Goal: Task Accomplishment & Management: Complete application form

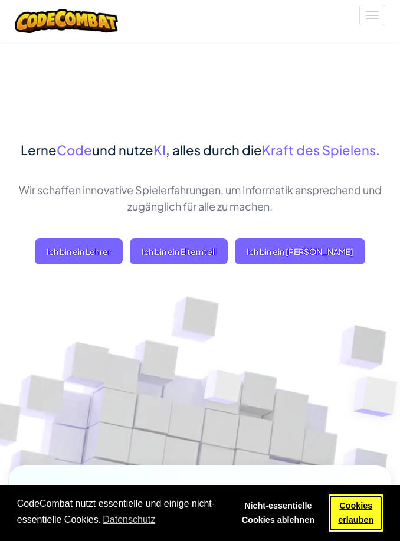
click at [363, 509] on link "Cookies erlauben" at bounding box center [356, 514] width 54 height 38
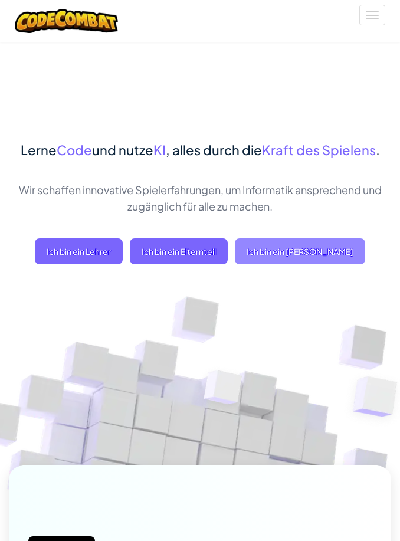
click at [314, 238] on span "Ich bin ein [PERSON_NAME]" at bounding box center [300, 251] width 130 height 26
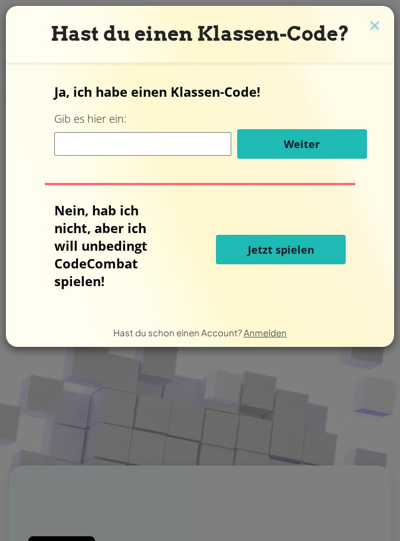
click at [392, 66] on form "Ja, ich habe einen Klassen-Code! Gib es hier ein: Weiter Nein, hab ich nicht, a…" at bounding box center [200, 190] width 388 height 255
click at [278, 247] on span "Jetzt spielen" at bounding box center [281, 250] width 67 height 14
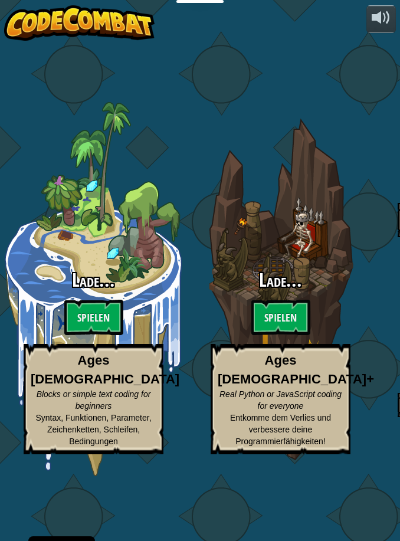
select select "de-DE"
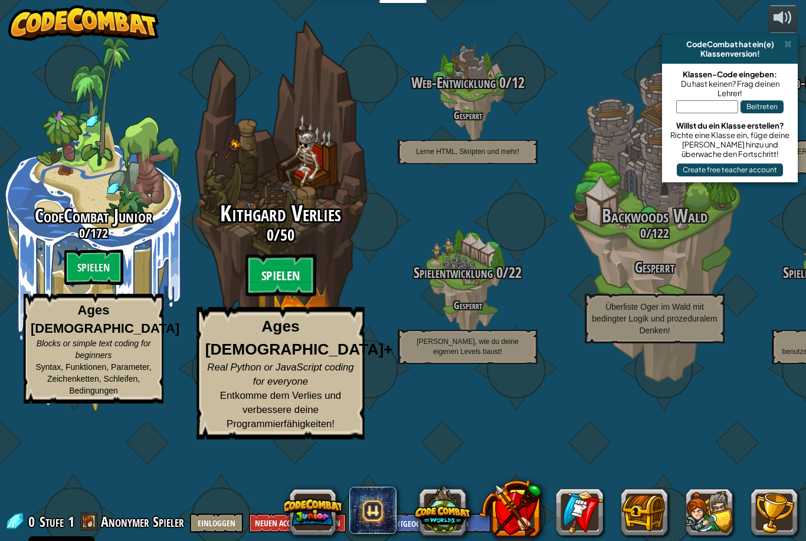
click at [280, 261] on btn "Spielen" at bounding box center [280, 275] width 71 height 42
select select "de-DE"
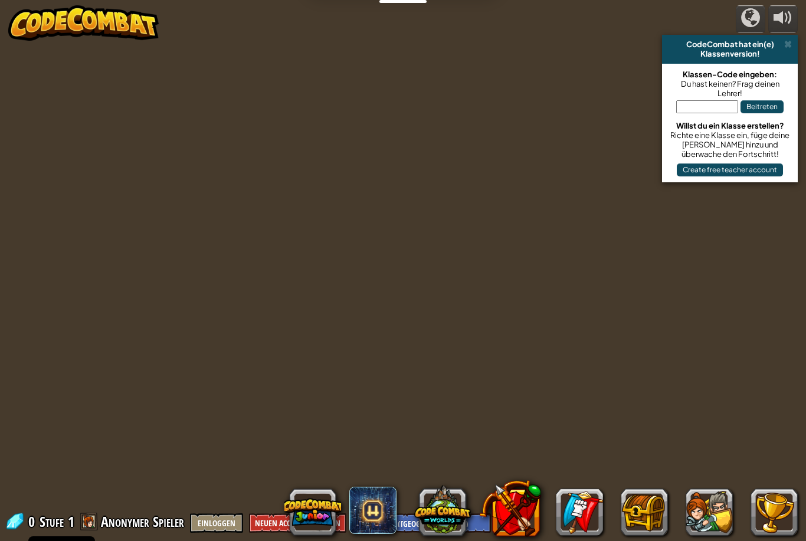
select select "de-DE"
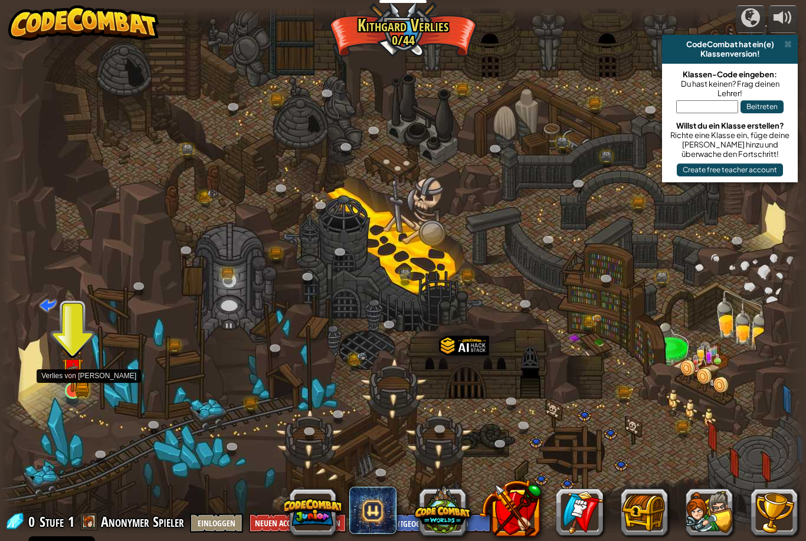
click at [73, 373] on img at bounding box center [73, 369] width 12 height 12
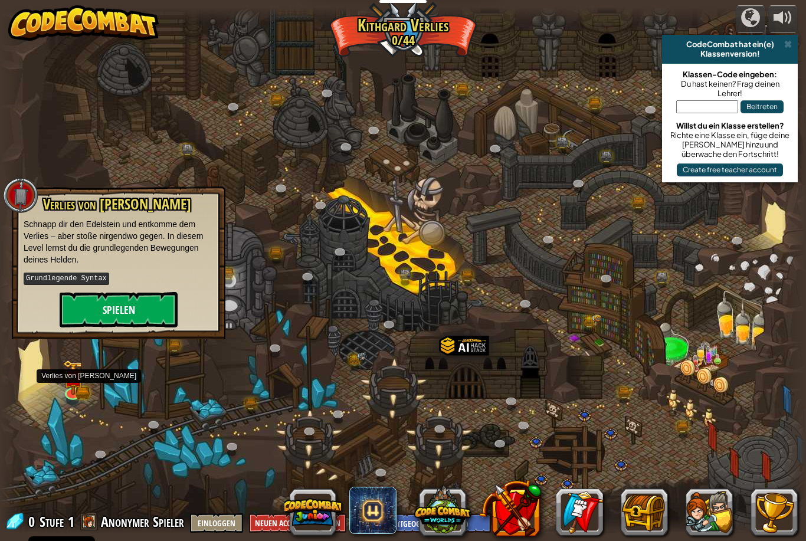
click at [152, 316] on button "Spielen" at bounding box center [119, 309] width 118 height 35
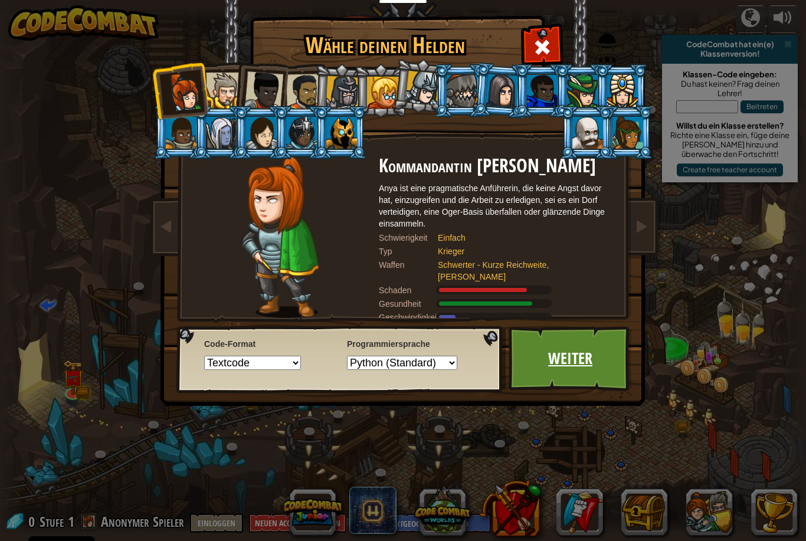
click at [400, 373] on link "Weiter" at bounding box center [570, 358] width 123 height 65
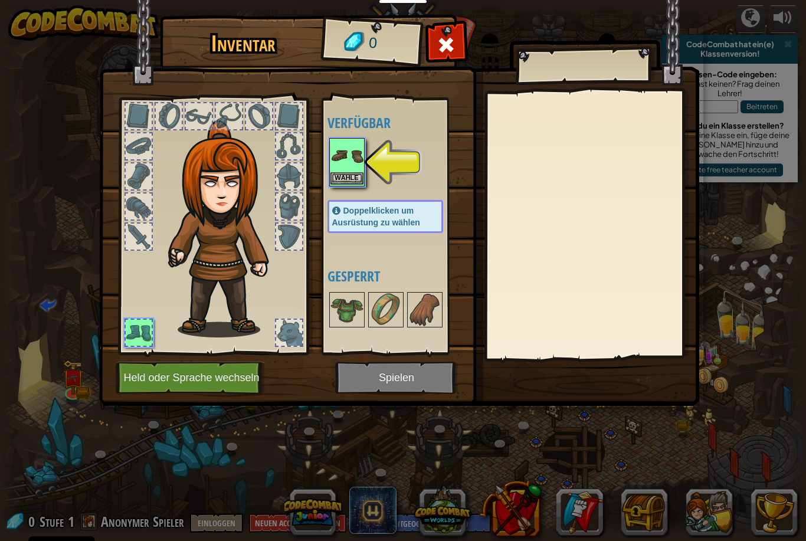
click at [351, 184] on button "Wähle" at bounding box center [346, 178] width 33 height 12
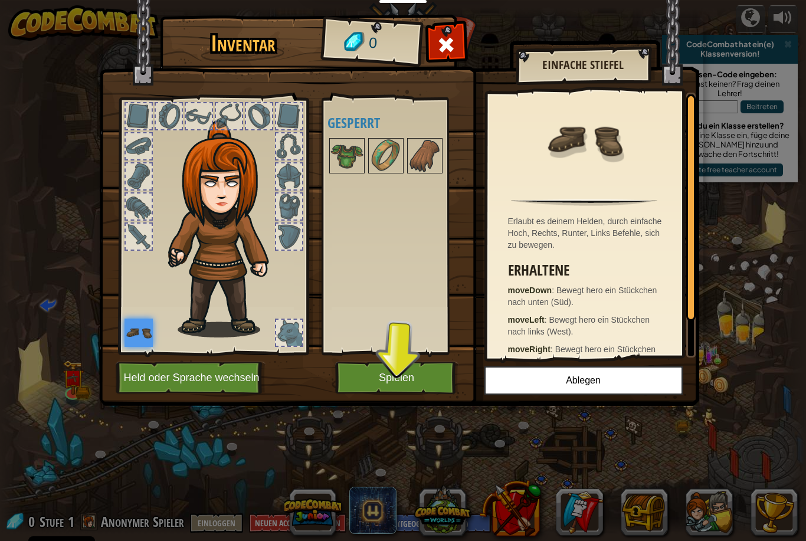
click at [400, 384] on button "Spielen" at bounding box center [396, 378] width 123 height 32
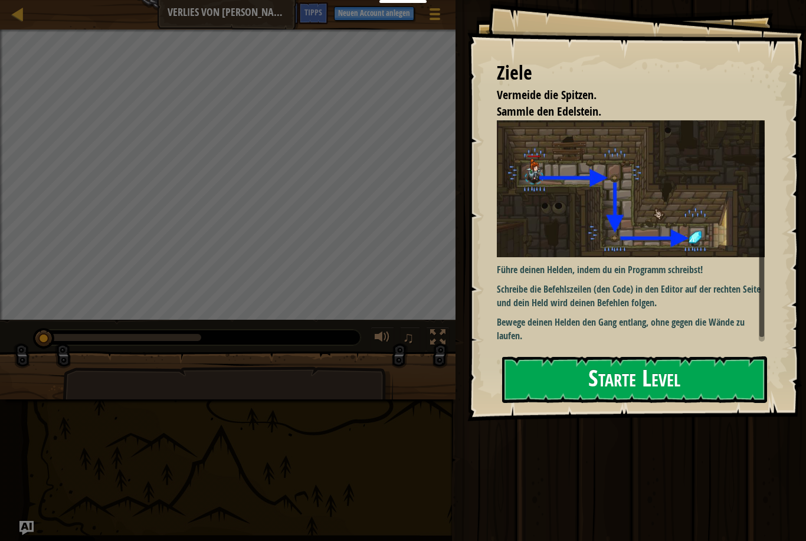
click at [400, 378] on button "Starte Level" at bounding box center [634, 379] width 265 height 47
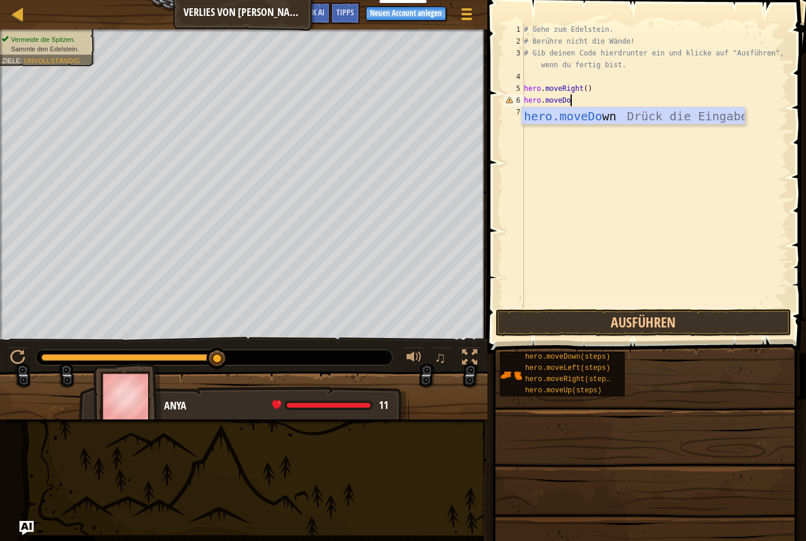
scroll to position [6, 4]
type textarea "hero.moveDown"
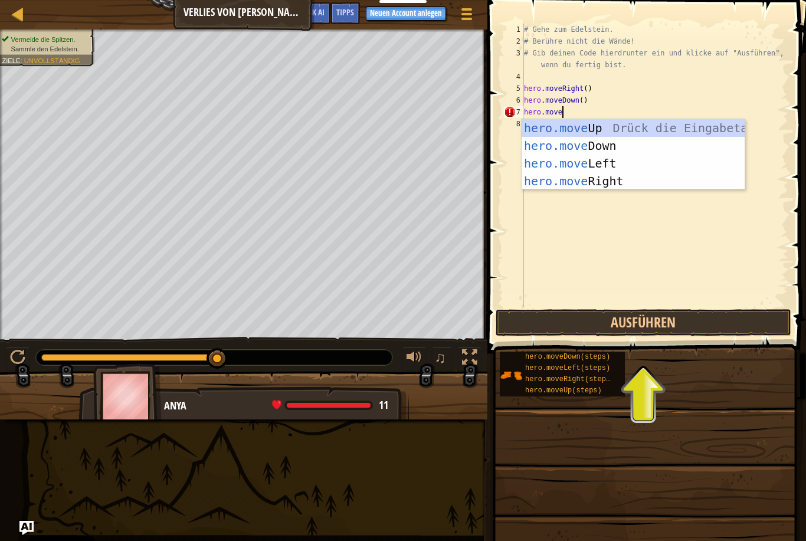
scroll to position [6, 2]
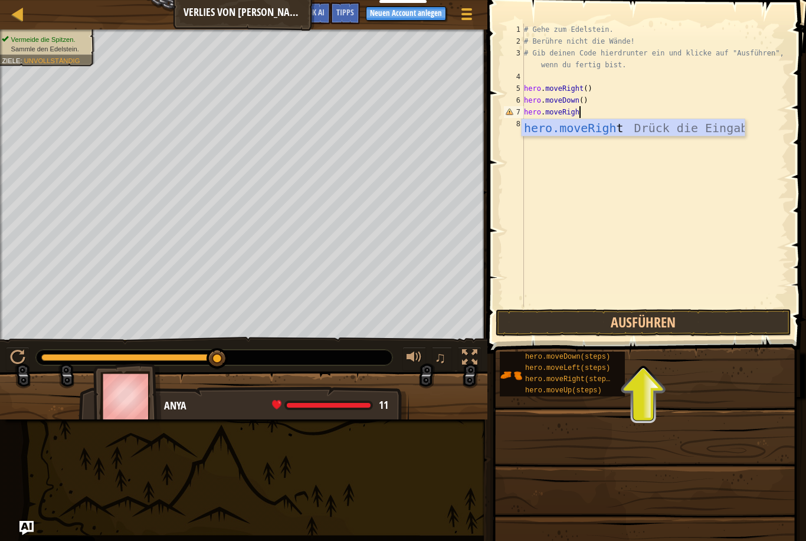
type textarea "hero.moveRight"
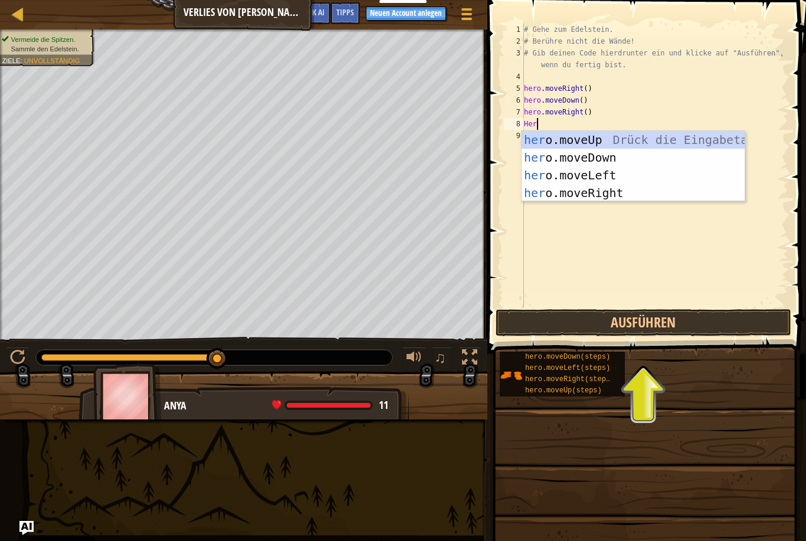
scroll to position [6, 0]
type textarea "H"
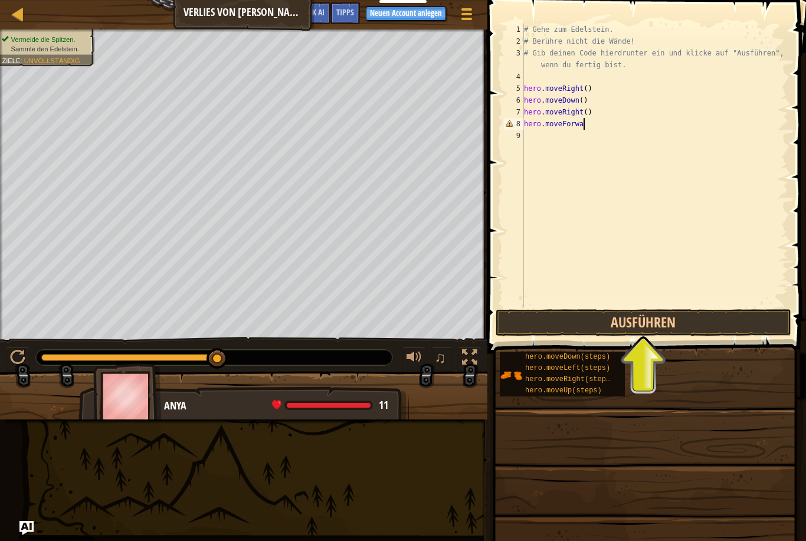
scroll to position [6, 5]
type textarea "hero.moveForward"
click at [400, 335] on button "Ausführen" at bounding box center [644, 322] width 296 height 27
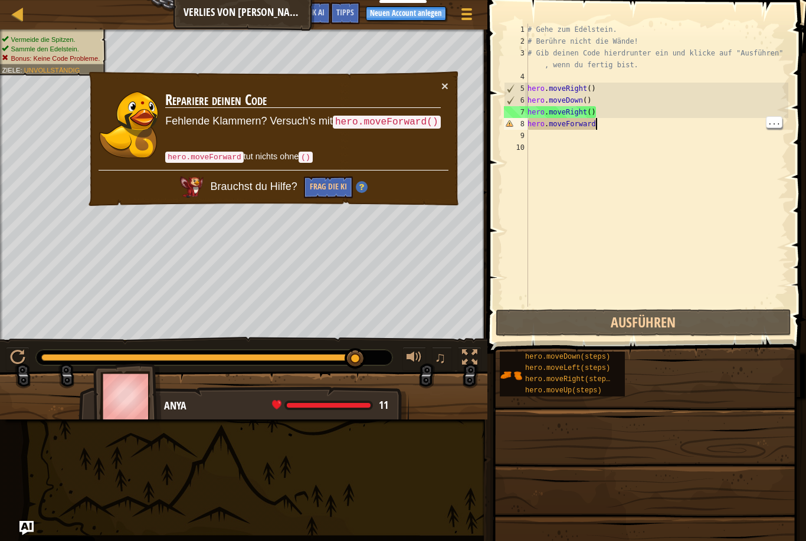
click at [400, 126] on div "# Gehe zum Edelstein. # Berühre nicht die Wände! # Gib deinen Code hierdrunter …" at bounding box center [656, 177] width 263 height 307
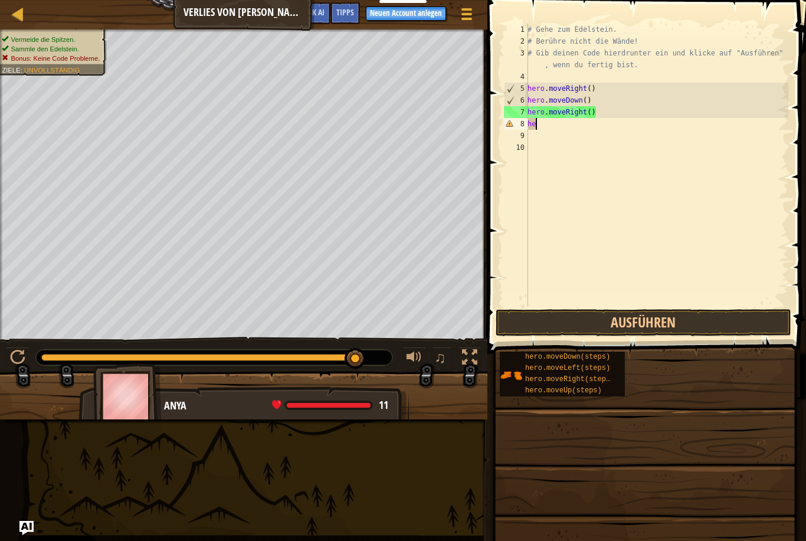
type textarea "h"
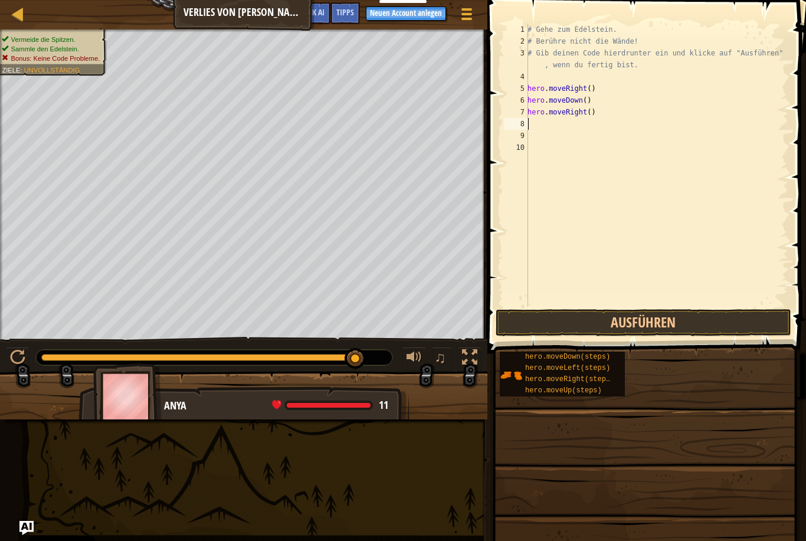
type textarea "hero.moveRight()"
click at [400, 316] on button "Ausführen" at bounding box center [644, 322] width 296 height 27
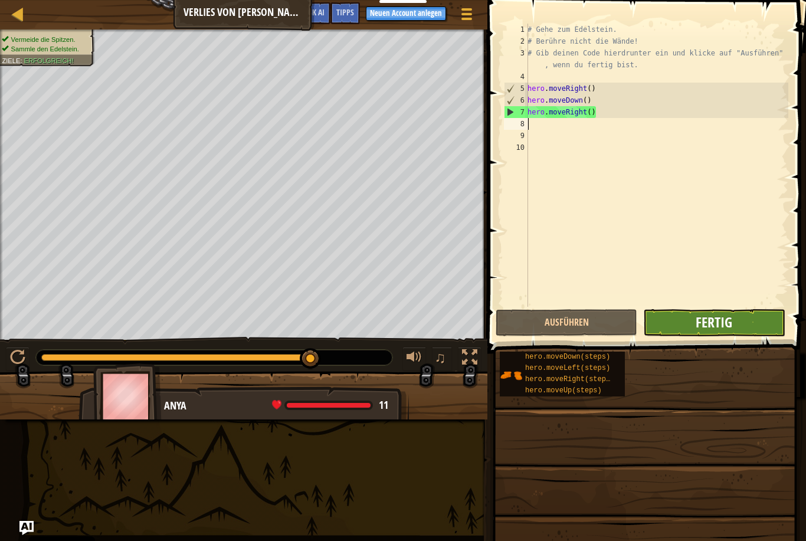
click at [400, 326] on span "Fertig" at bounding box center [714, 322] width 37 height 19
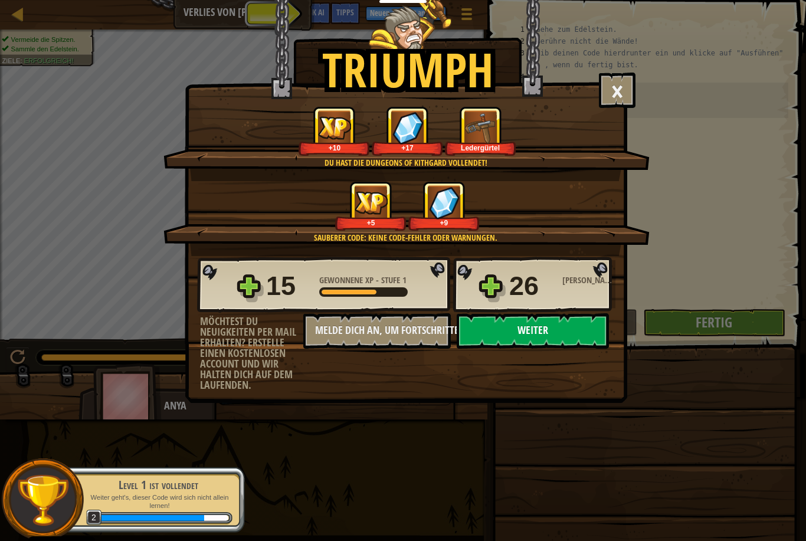
click at [400, 339] on button "Weiter" at bounding box center [533, 330] width 152 height 35
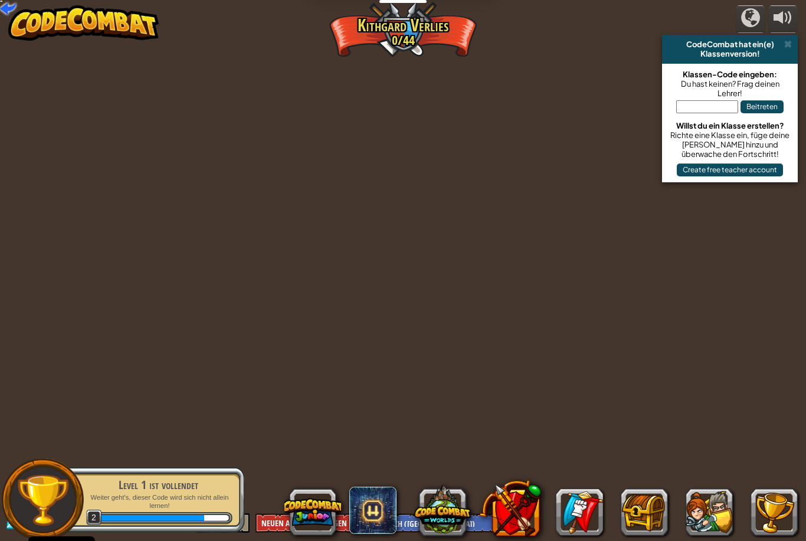
select select "de-DE"
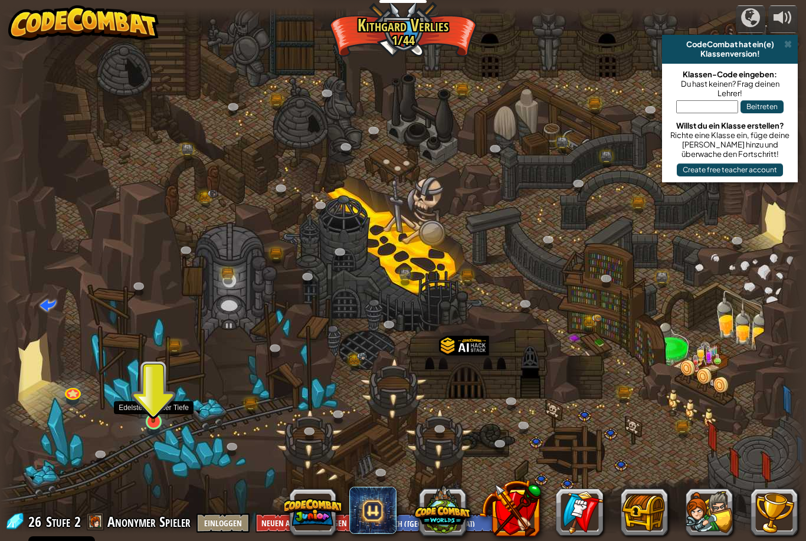
click at [159, 423] on img at bounding box center [153, 398] width 21 height 49
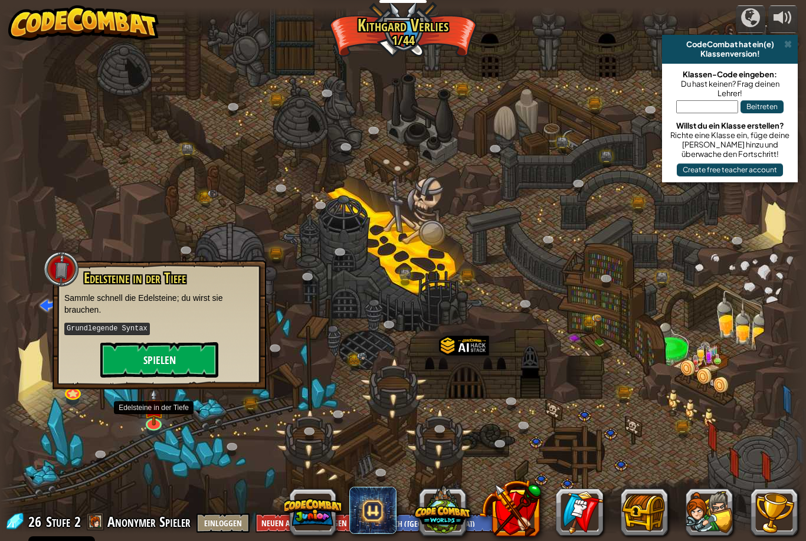
click at [135, 364] on button "Spielen" at bounding box center [159, 359] width 118 height 35
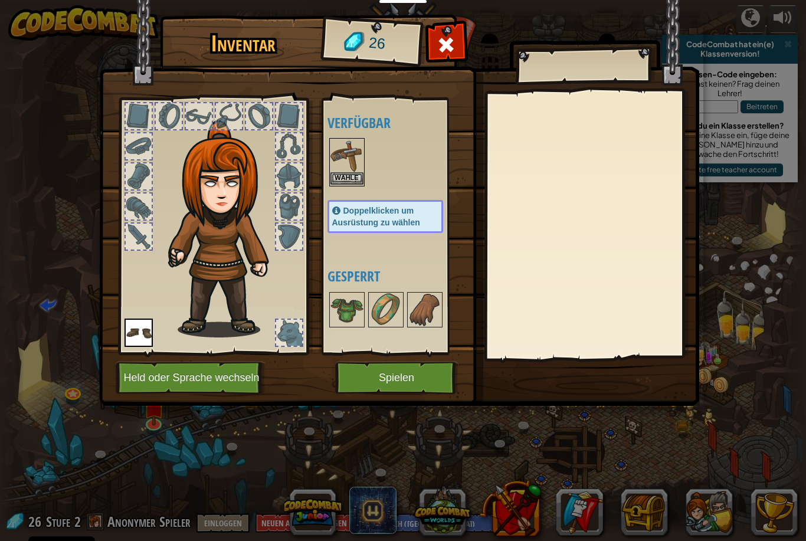
click at [359, 178] on button "Wähle" at bounding box center [346, 178] width 33 height 12
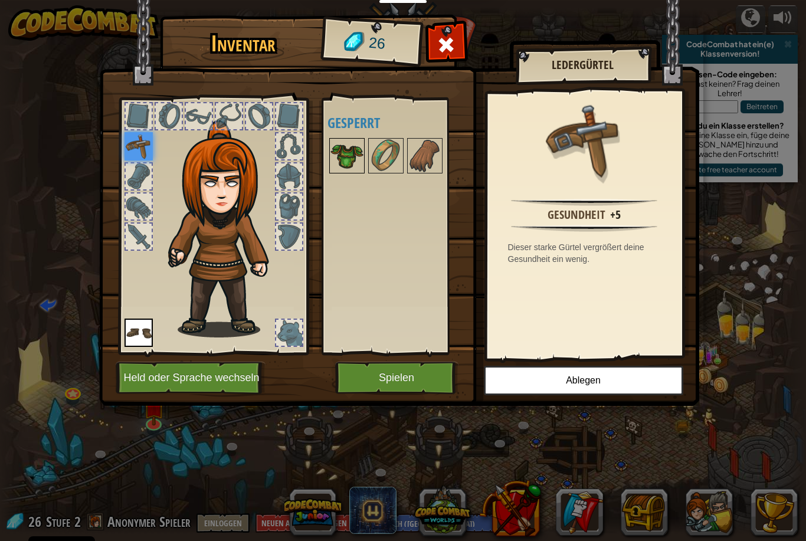
click at [349, 148] on img at bounding box center [346, 155] width 33 height 33
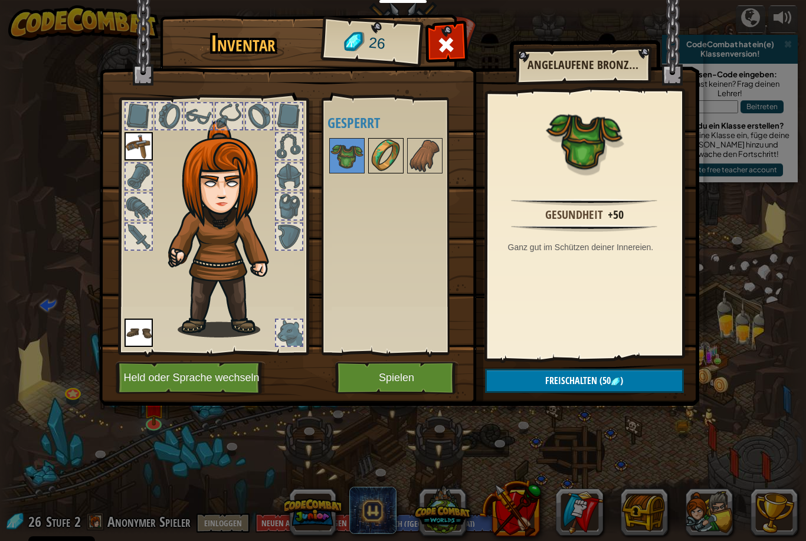
click at [376, 146] on img at bounding box center [385, 155] width 33 height 33
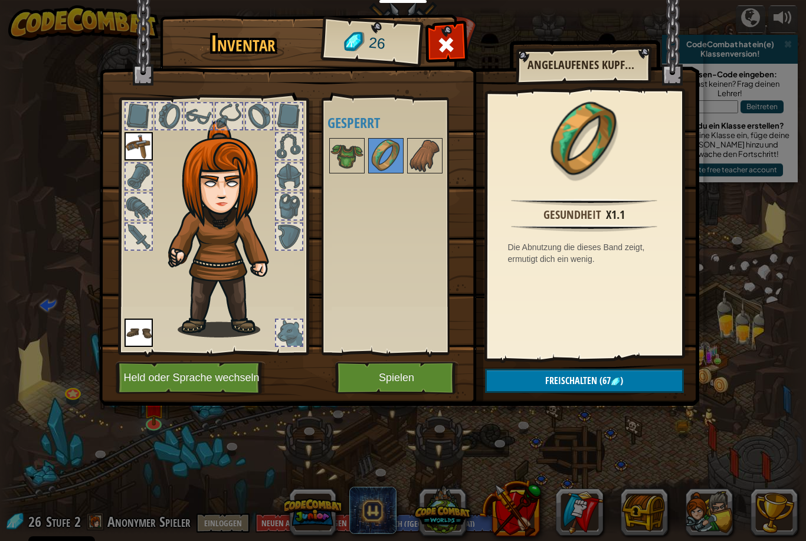
click at [400, 384] on button "Spielen" at bounding box center [396, 378] width 123 height 32
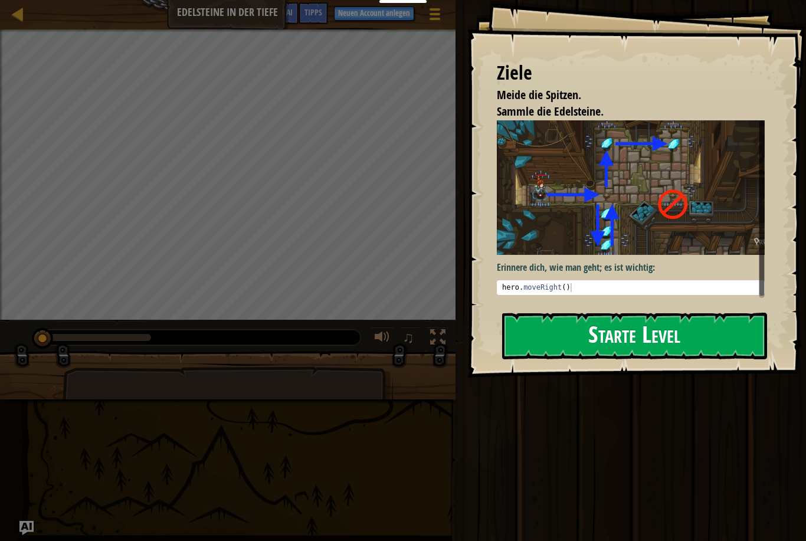
click at [400, 343] on button "Starte Level" at bounding box center [634, 336] width 265 height 47
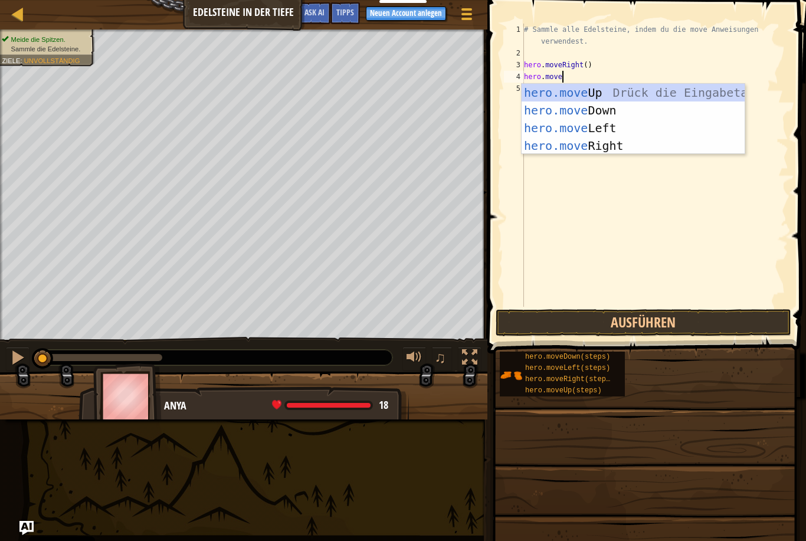
scroll to position [6, 2]
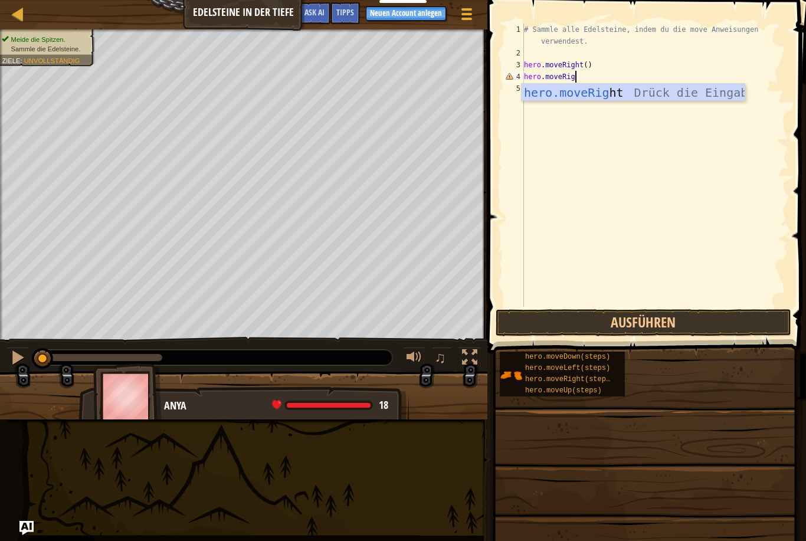
type textarea "hero.moveRight"
type textarea "hero.moveDown"
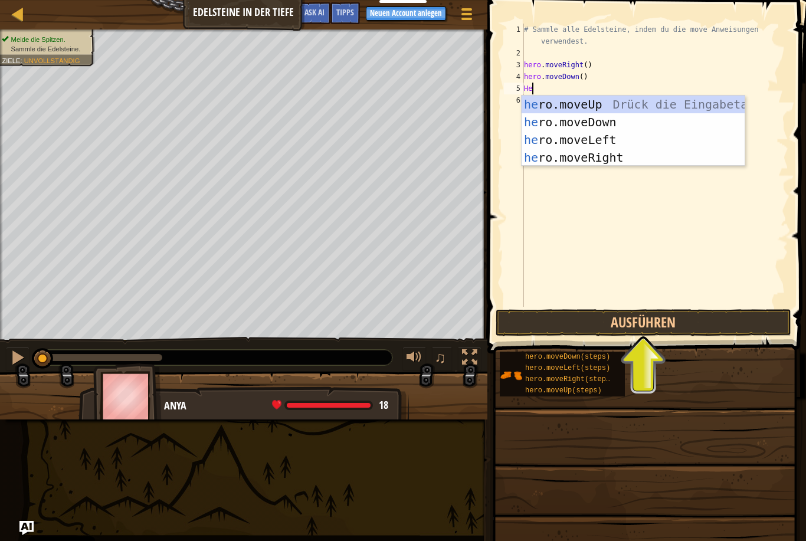
scroll to position [6, 0]
type textarea "H"
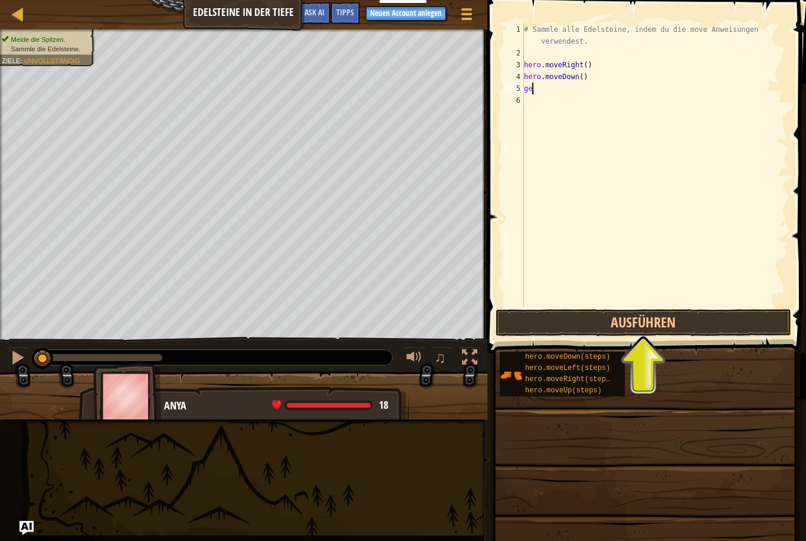
type textarea "g"
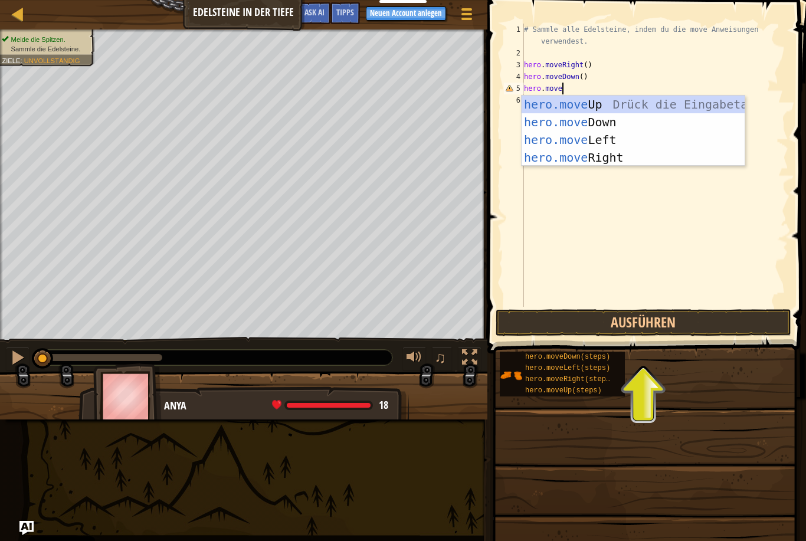
scroll to position [6, 3]
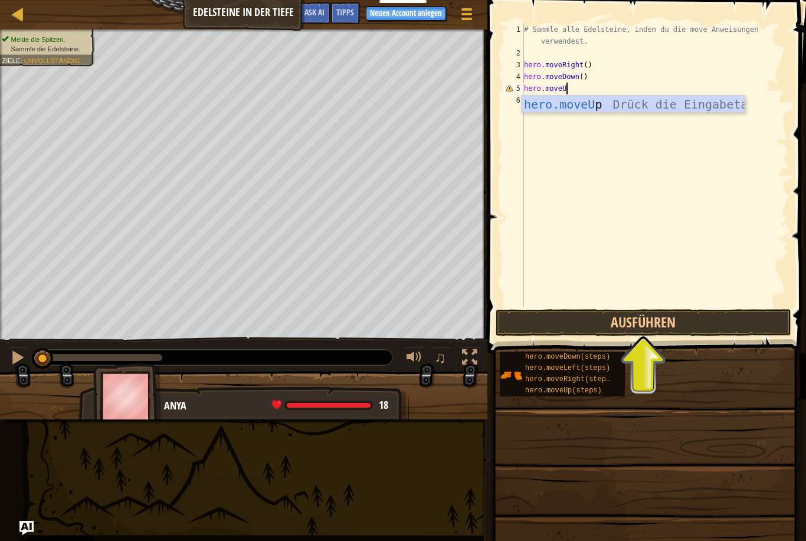
type textarea "hero.moveUp"
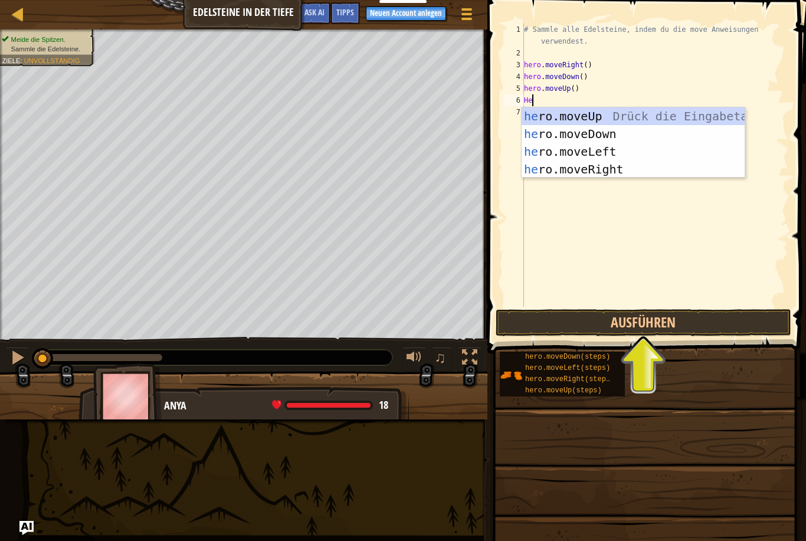
type textarea "H"
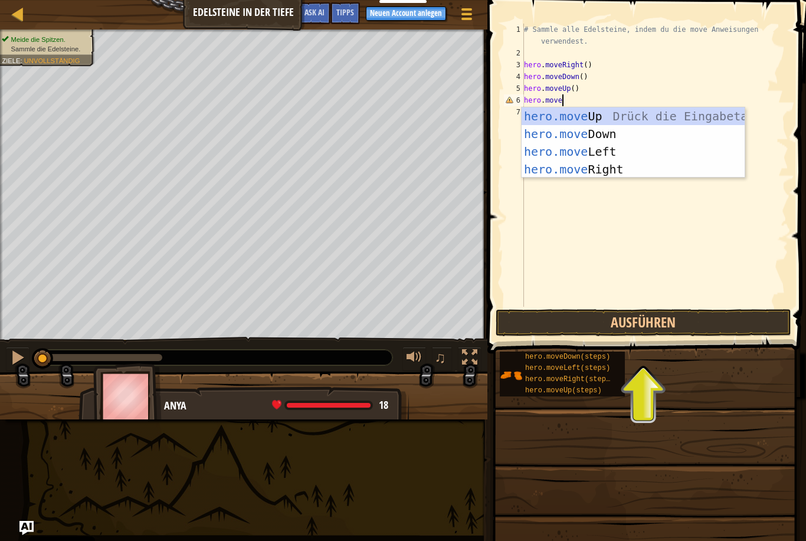
scroll to position [6, 3]
type textarea "hero.moveUp"
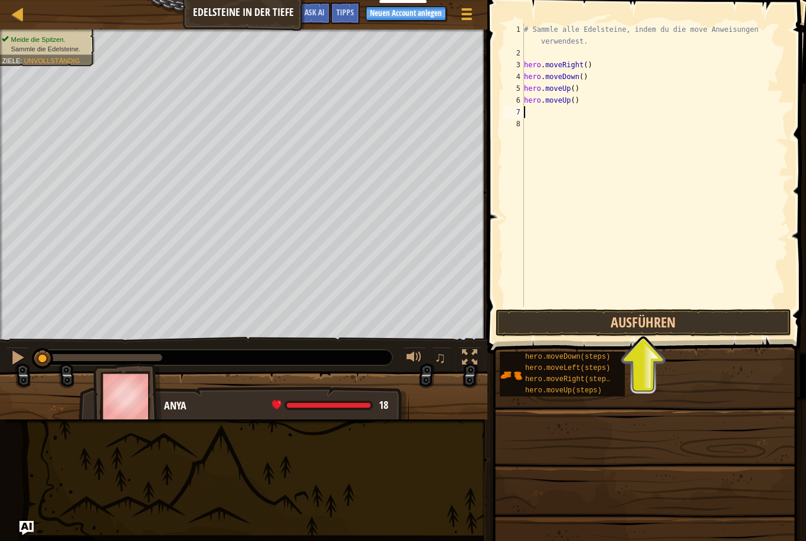
scroll to position [6, 0]
type textarea "H"
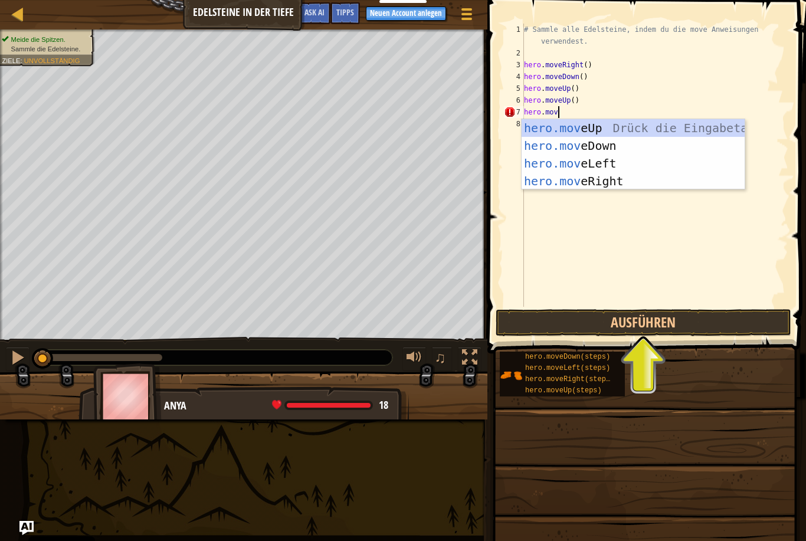
scroll to position [6, 2]
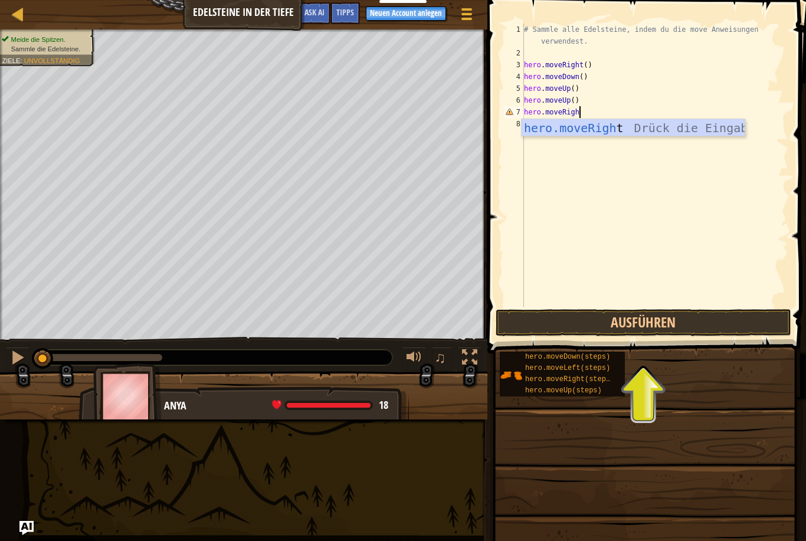
type textarea "hero.moveRight"
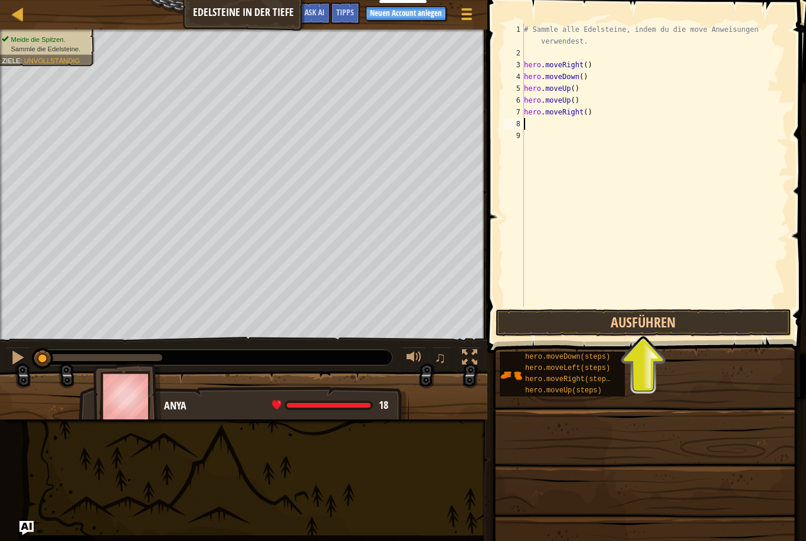
type textarea "<"
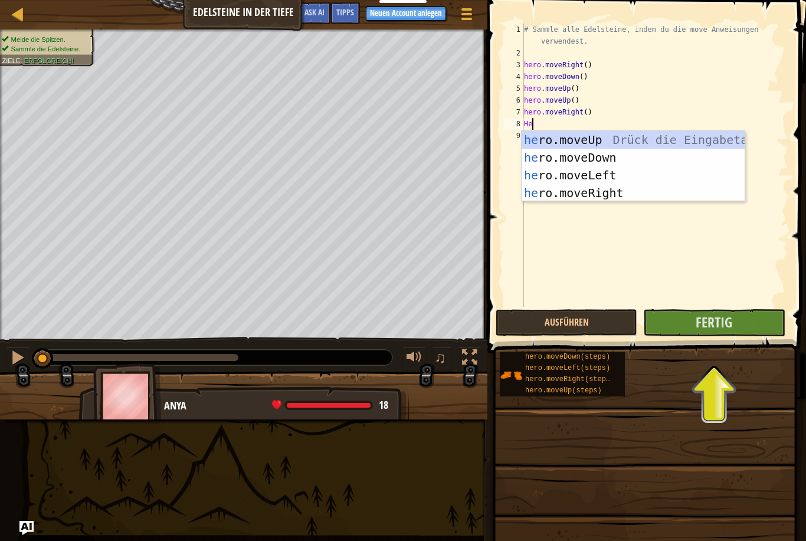
type textarea "H"
type textarea "h"
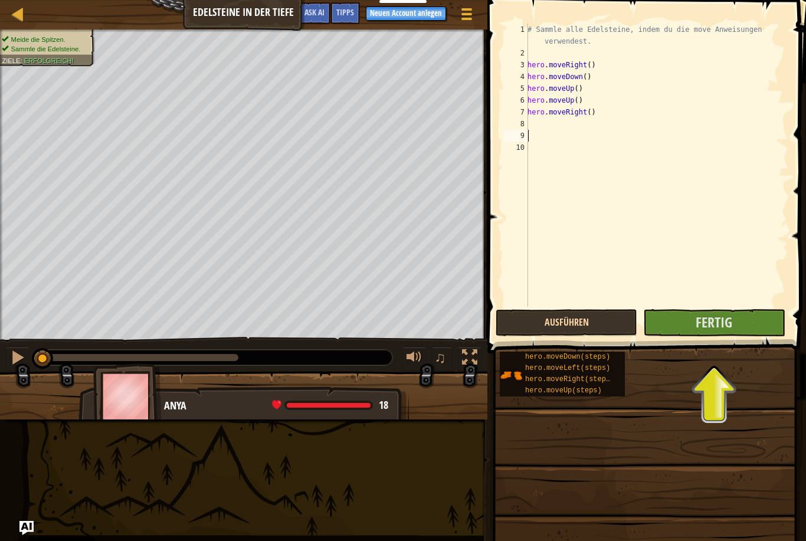
click at [400, 323] on button "Ausführen" at bounding box center [567, 322] width 142 height 27
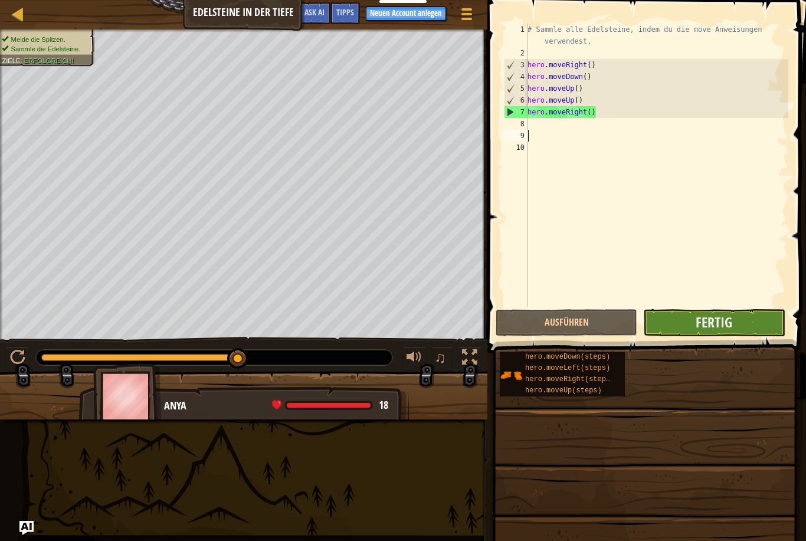
click at [400, 328] on button "Fertig" at bounding box center [714, 322] width 142 height 27
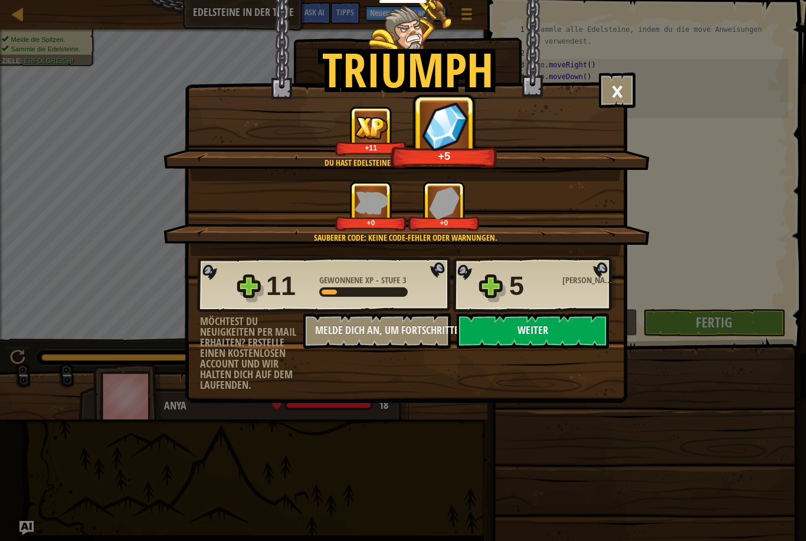
click at [400, 340] on button "Weiter" at bounding box center [533, 330] width 152 height 35
select select "de-DE"
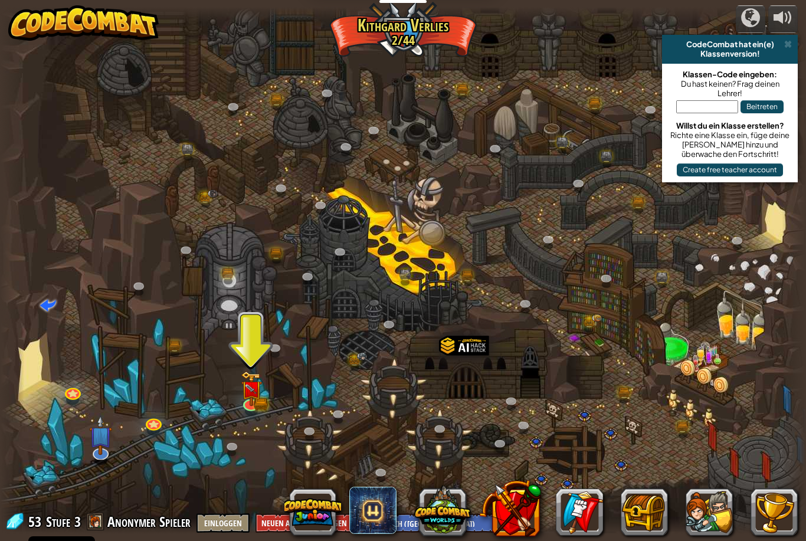
click at [272, 404] on div at bounding box center [403, 270] width 806 height 527
click at [243, 388] on img at bounding box center [251, 379] width 21 height 47
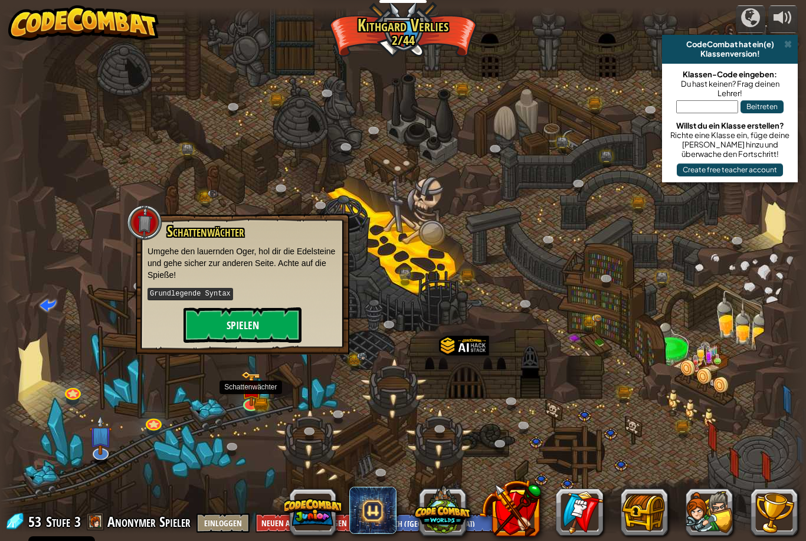
click at [238, 341] on button "Spielen" at bounding box center [243, 324] width 118 height 35
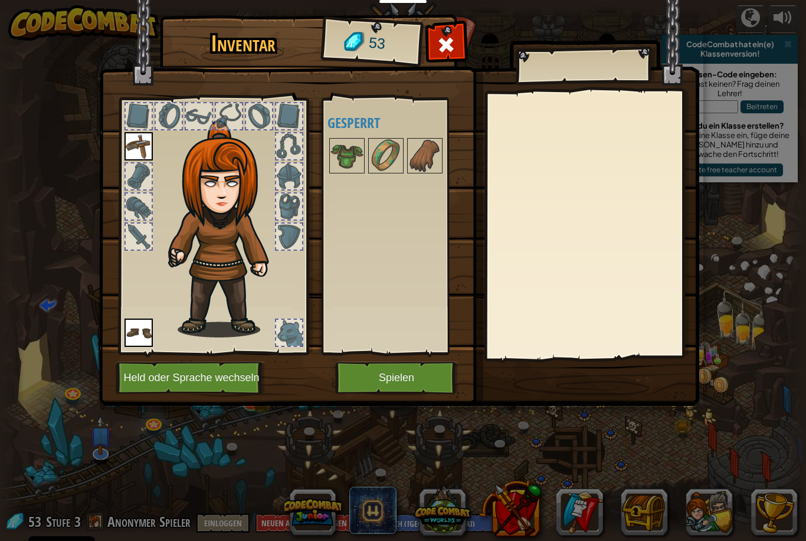
click at [385, 383] on button "Spielen" at bounding box center [396, 378] width 123 height 32
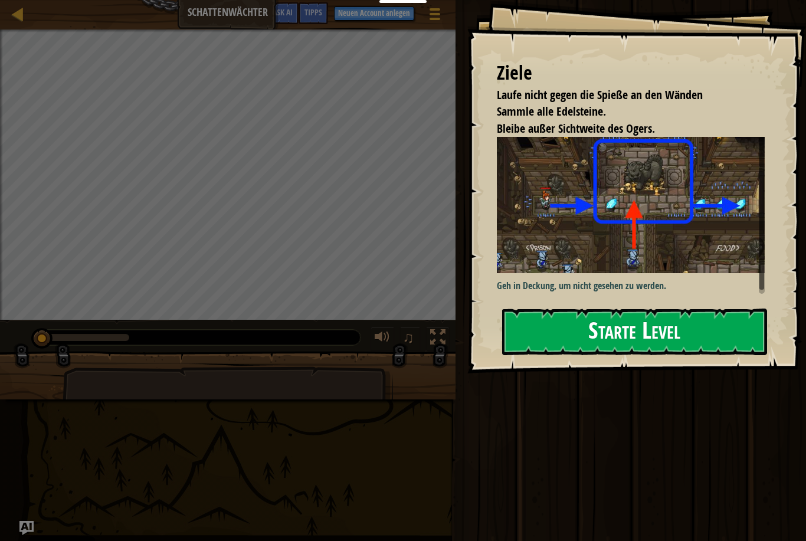
click at [400, 309] on button "Starte Level" at bounding box center [634, 332] width 265 height 47
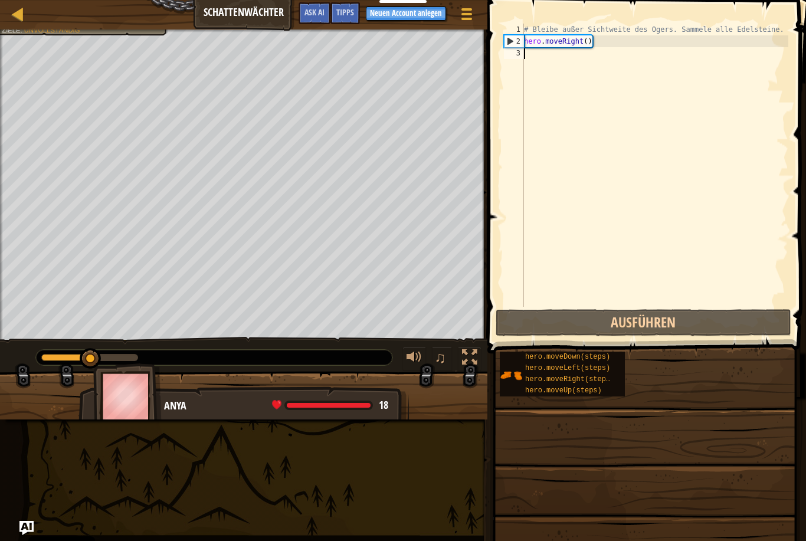
type textarea "m"
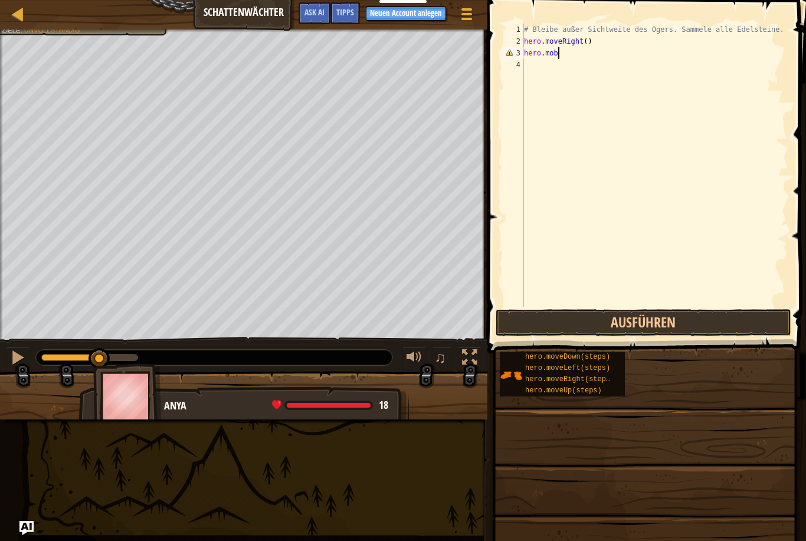
scroll to position [6, 2]
type textarea "hero.moveRight"
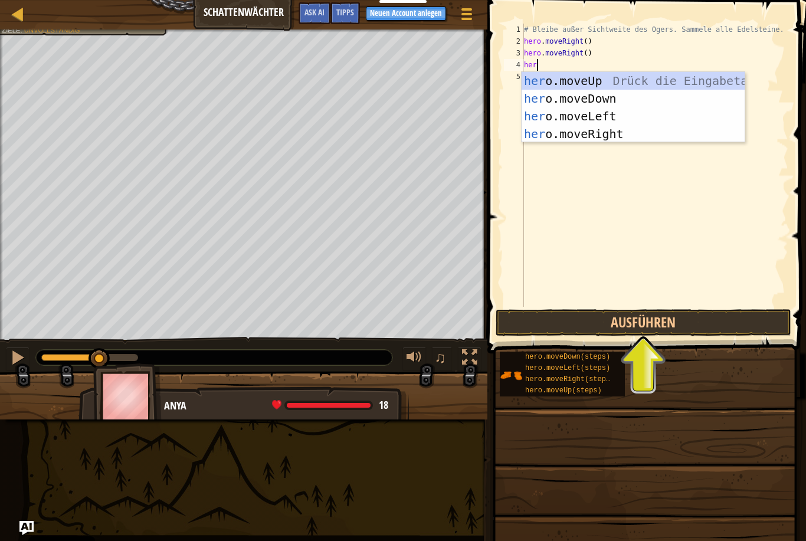
type textarea "hero"
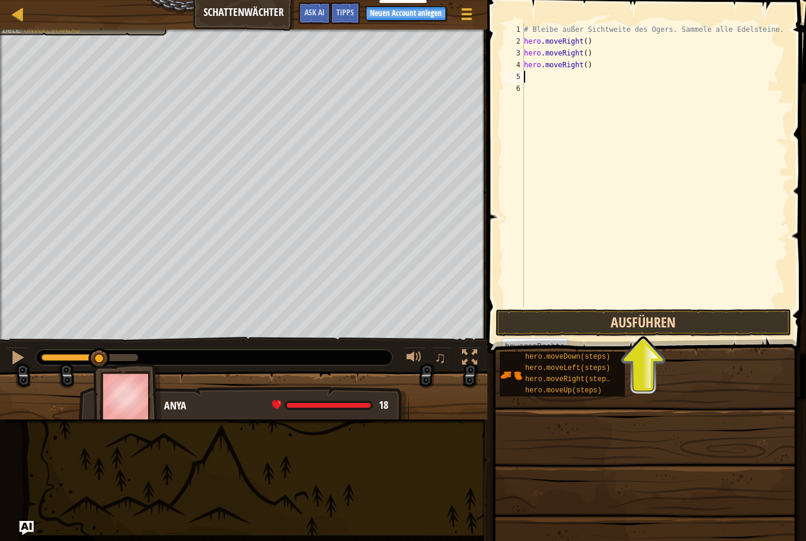
click at [400, 320] on button "Ausführen" at bounding box center [644, 322] width 296 height 27
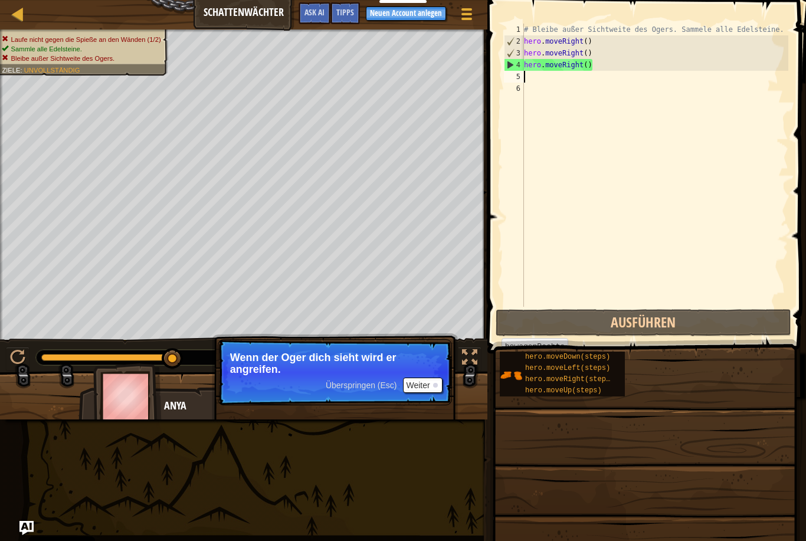
click at [400, 392] on button "Weiter" at bounding box center [423, 385] width 40 height 15
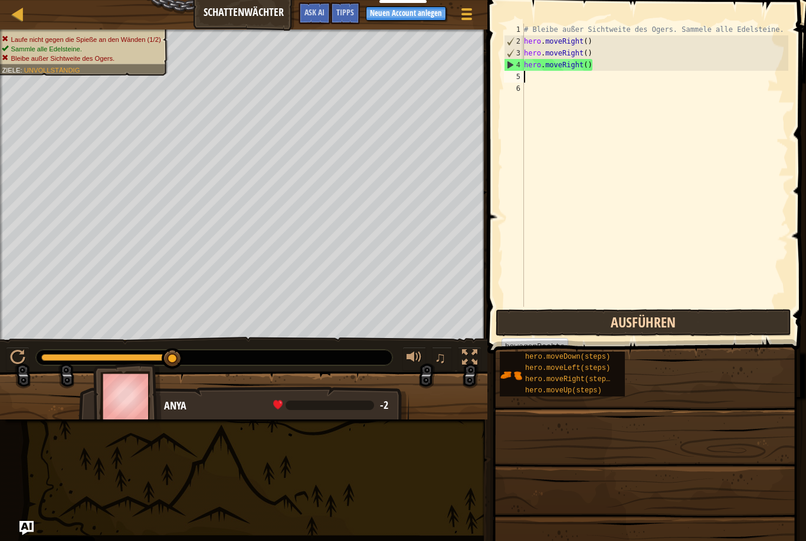
click at [400, 315] on button "Ausführen" at bounding box center [644, 322] width 296 height 27
type textarea "h"
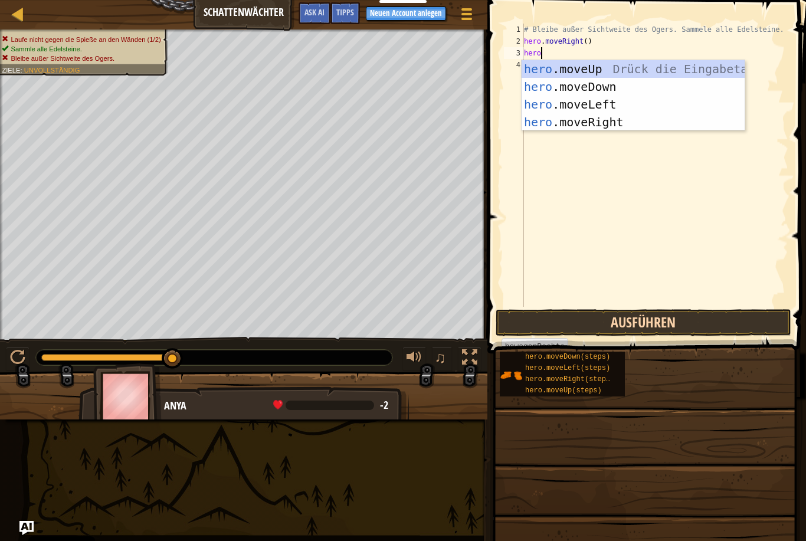
scroll to position [6, 1]
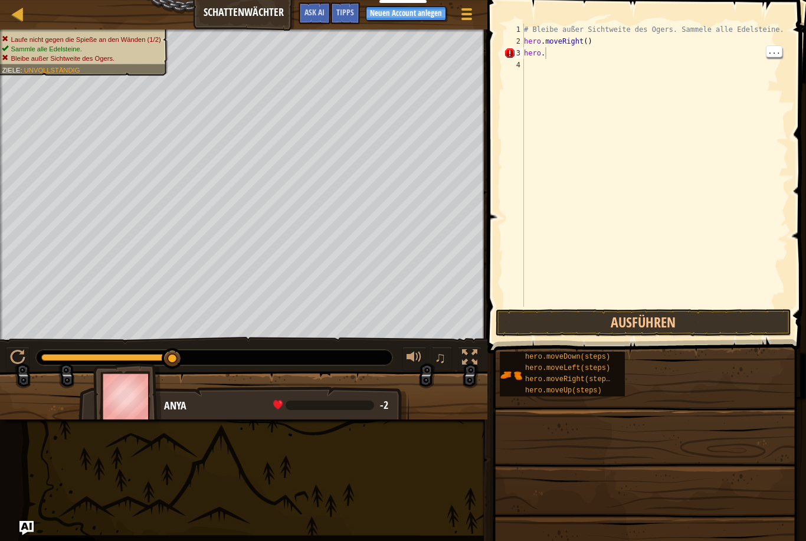
click at [400, 51] on div "# Bleibe außer Sichtweite des Ogers. Sammele alle Edelsteine. hero . moveRight …" at bounding box center [655, 177] width 267 height 307
click at [400, 57] on div "# Bleibe außer Sichtweite des Ogers. Sammele alle Edelsteine. hero . moveRight …" at bounding box center [655, 177] width 267 height 307
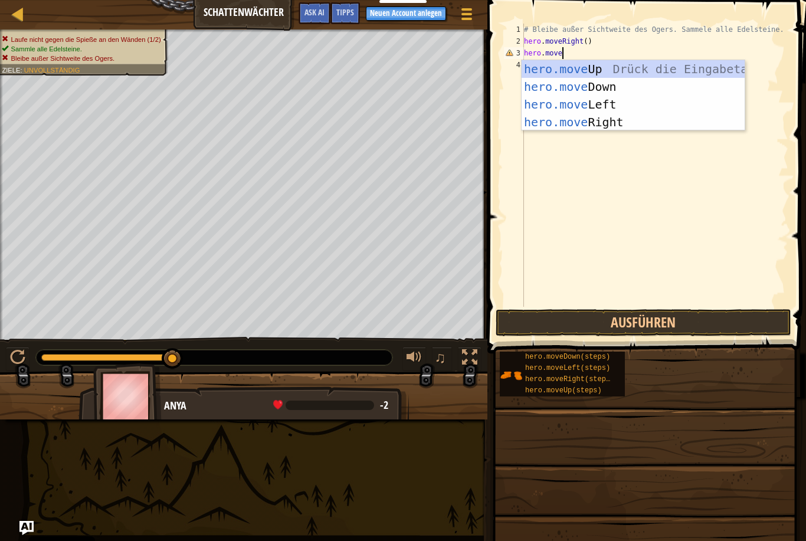
scroll to position [6, 3]
type textarea "hero.moveUp"
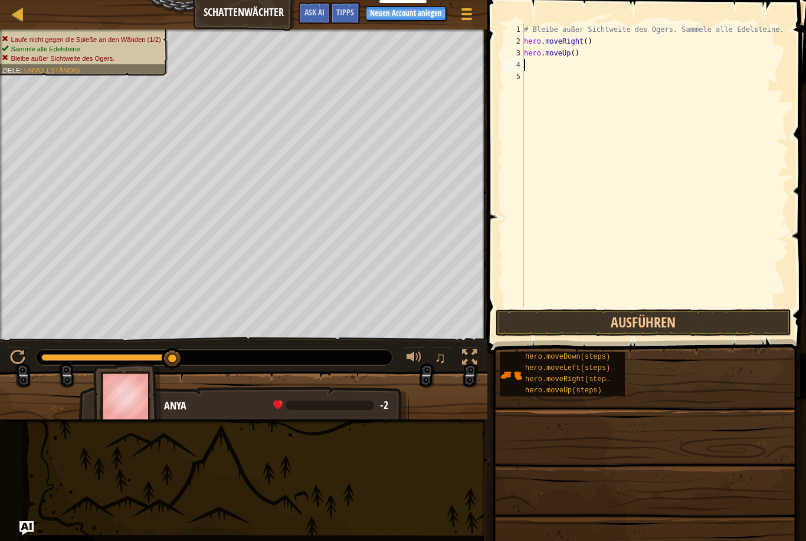
type textarea "$"
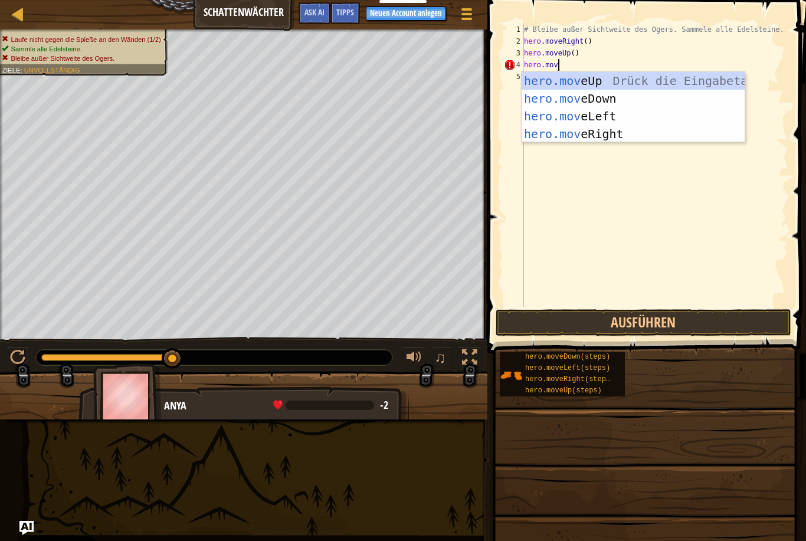
scroll to position [6, 2]
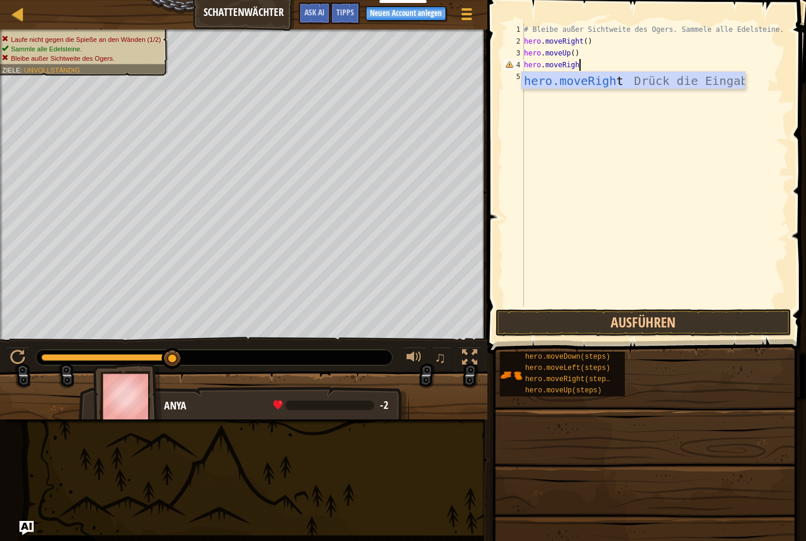
type textarea "hero.moveRight"
type textarea "H"
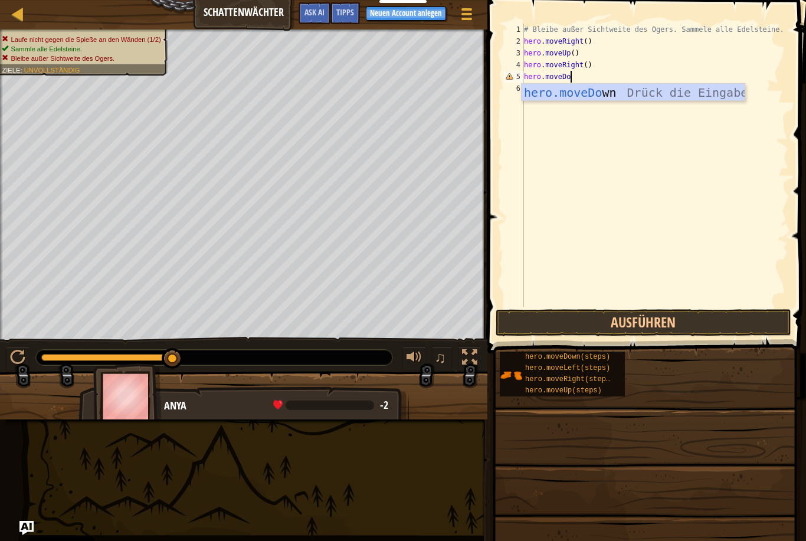
scroll to position [6, 4]
type textarea "hero.moveDown"
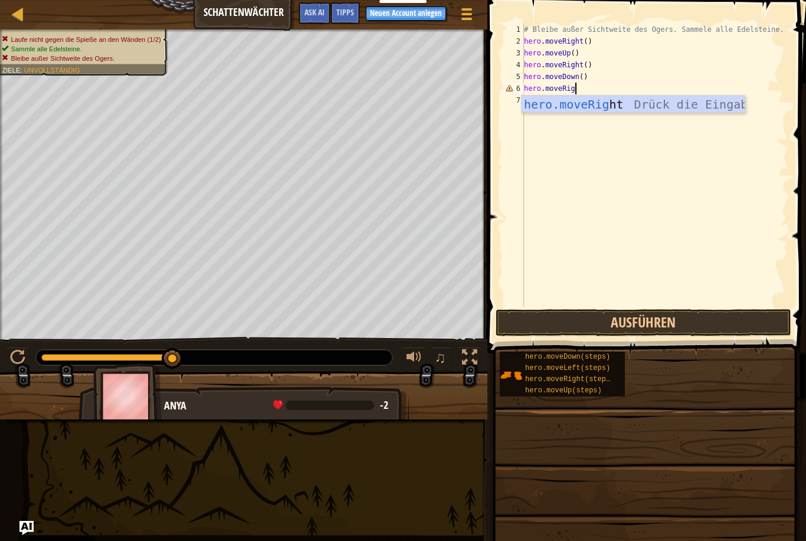
type textarea "hero.moveRight"
click at [400, 324] on button "Ausführen" at bounding box center [644, 322] width 296 height 27
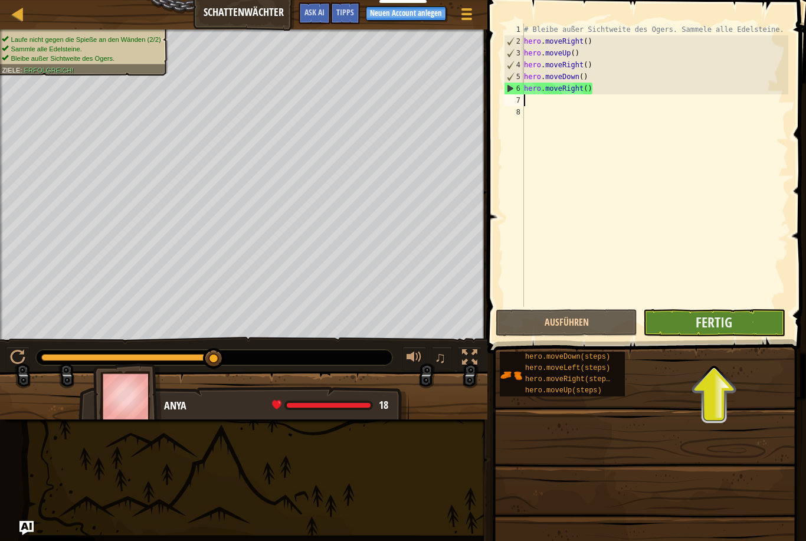
click at [400, 326] on button "Fertig" at bounding box center [714, 322] width 142 height 27
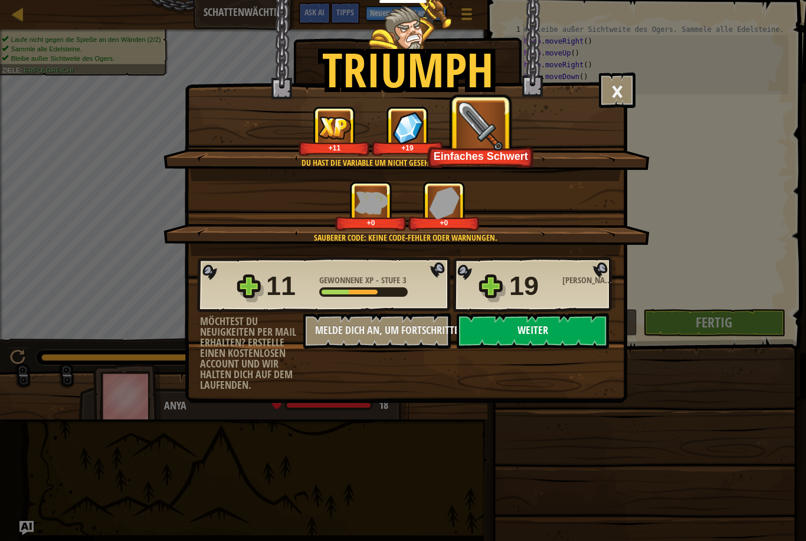
click at [400, 333] on button "Weiter" at bounding box center [533, 330] width 152 height 35
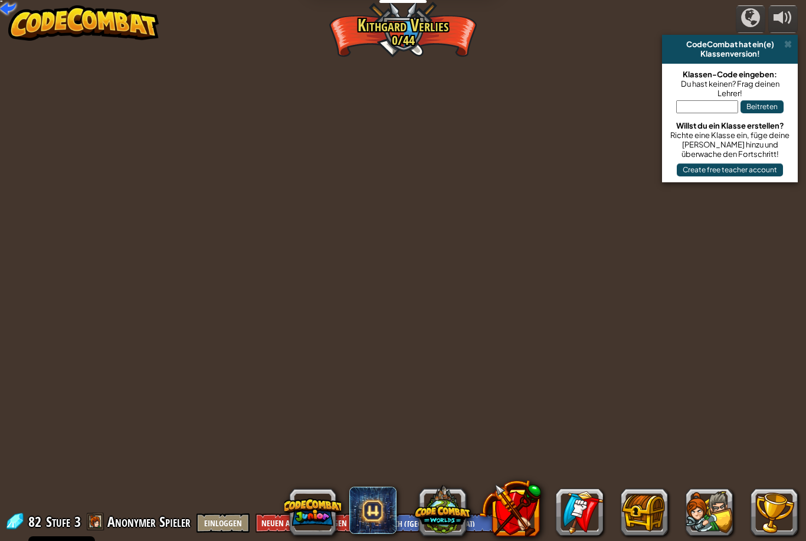
select select "de-DE"
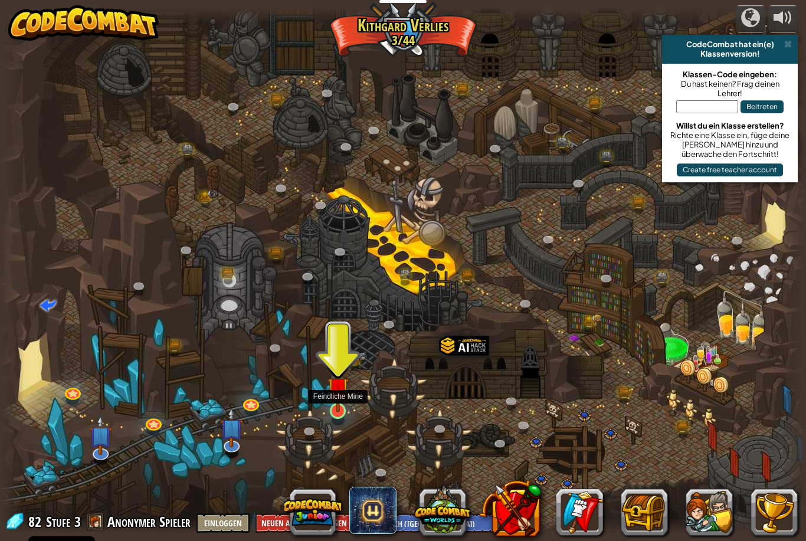
click at [342, 412] on img at bounding box center [338, 388] width 21 height 49
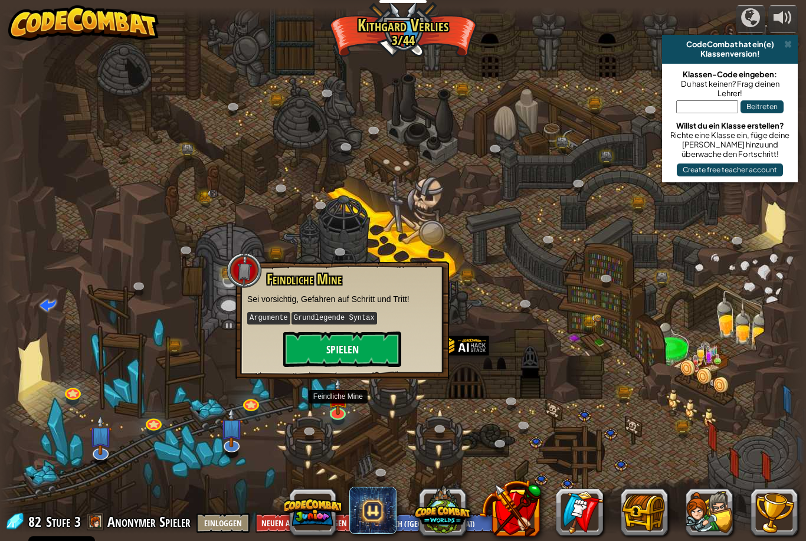
click at [361, 342] on button "Spielen" at bounding box center [342, 349] width 118 height 35
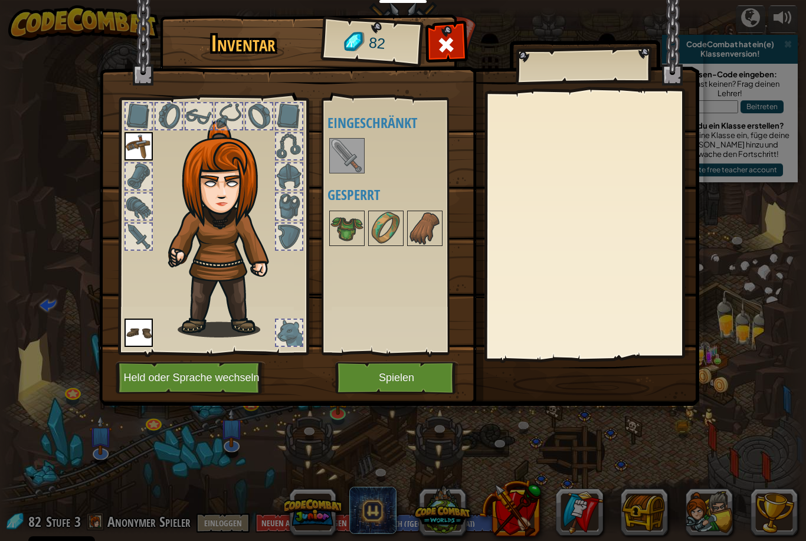
click at [400, 383] on button "Spielen" at bounding box center [396, 378] width 123 height 32
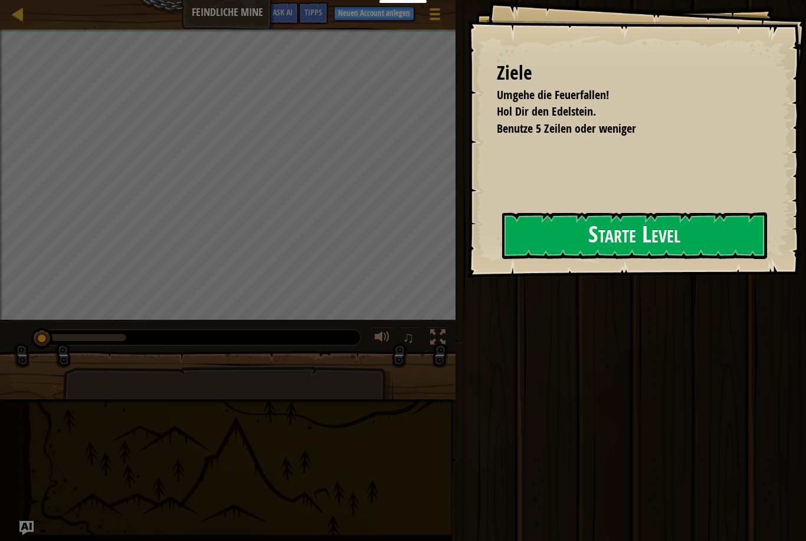
click at [400, 352] on div "Ausführen Absenden Fertig" at bounding box center [629, 267] width 354 height 535
click at [400, 217] on button "Starte Level" at bounding box center [634, 235] width 265 height 47
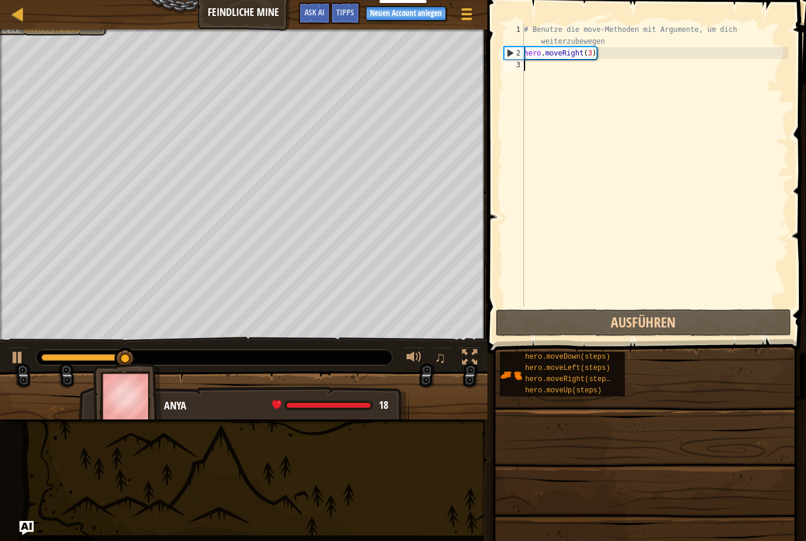
scroll to position [6, 0]
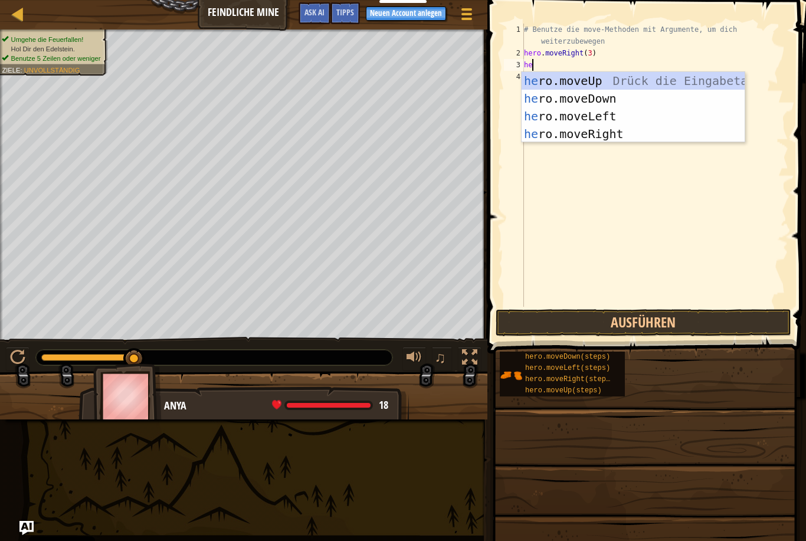
type textarea "h"
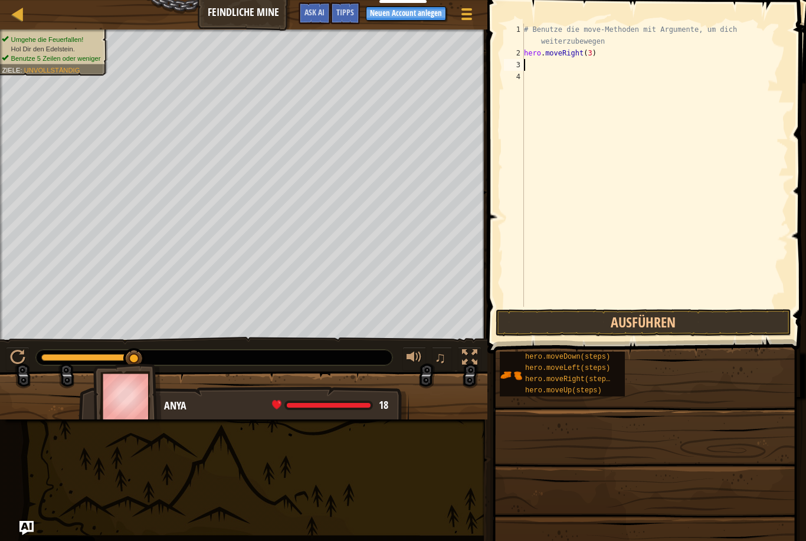
type textarea "R"
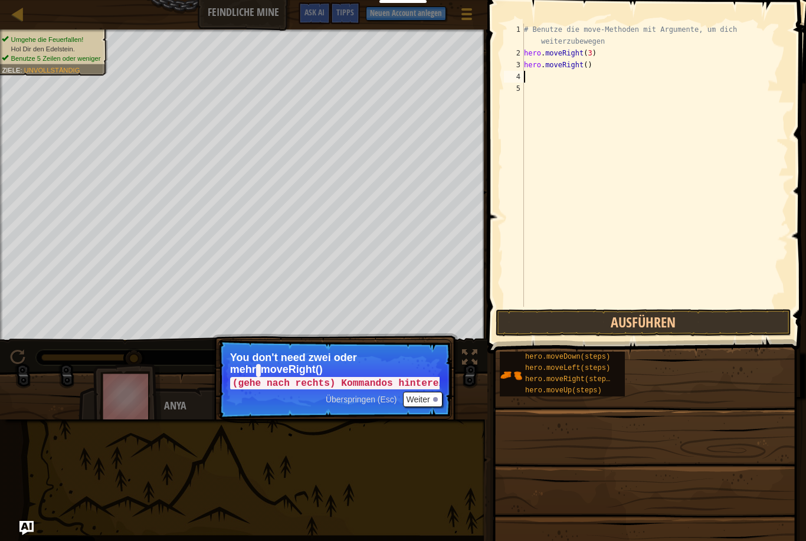
click at [400, 401] on button "Weiter" at bounding box center [423, 399] width 40 height 15
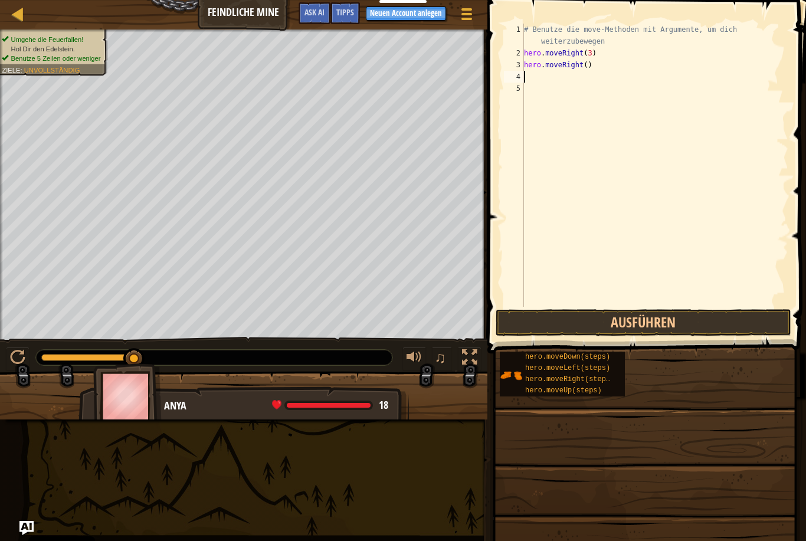
type textarea "L"
type textarea "D"
click at [400, 342] on span at bounding box center [645, 513] width 310 height 349
click at [400, 325] on button "Ausführen" at bounding box center [644, 322] width 296 height 27
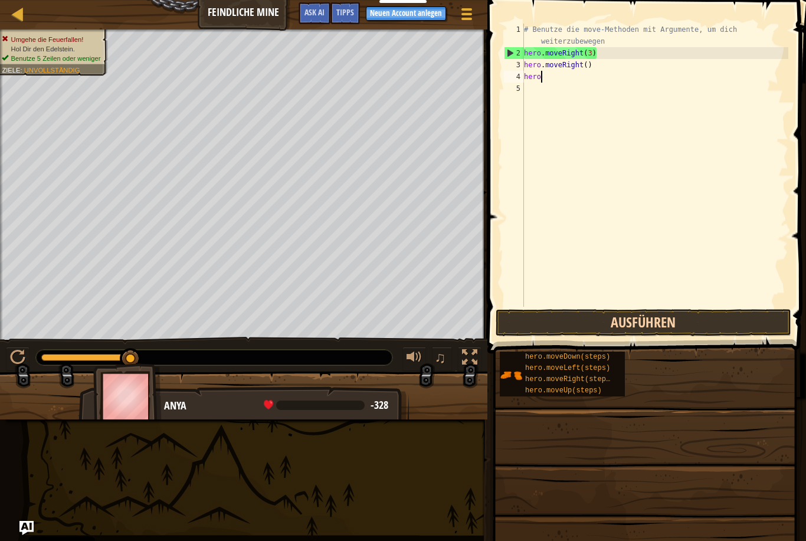
type textarea "h"
type textarea "hero.moveRight 3"
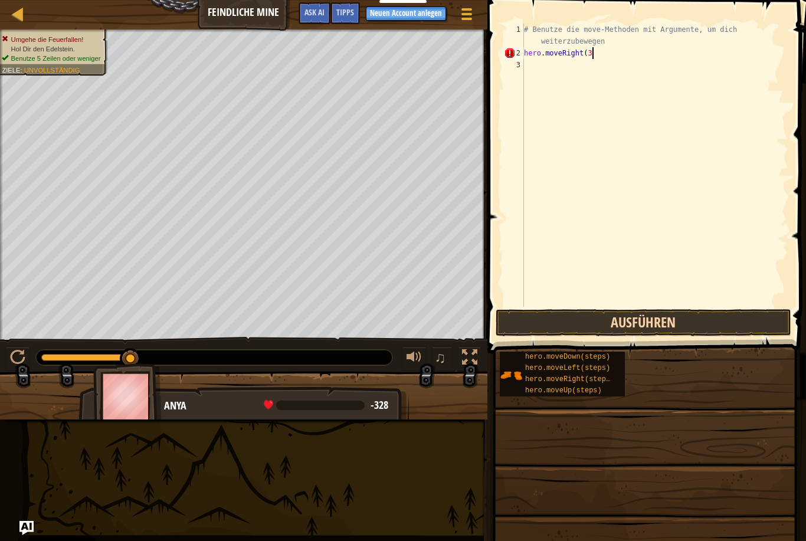
type textarea "hero.moveRight(3)"
type textarea "U"
type textarea "R"
type textarea "D"
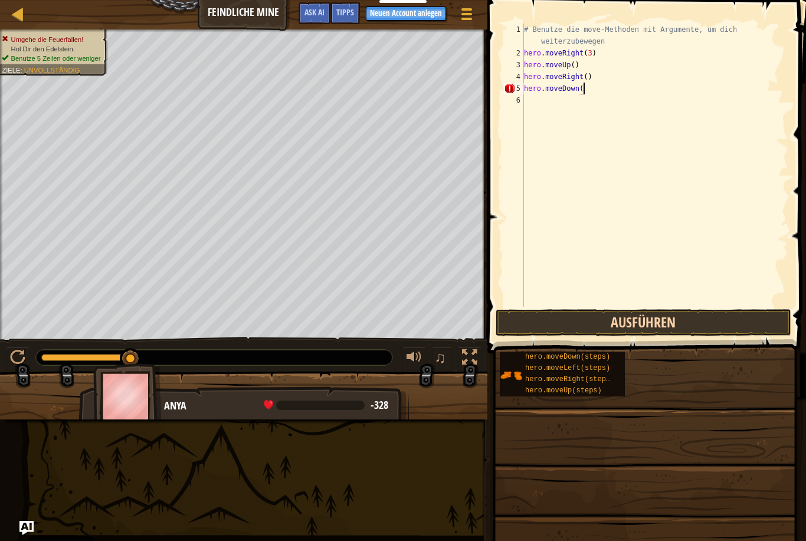
scroll to position [6, 5]
type textarea "hero.moveDown(3)"
type textarea "R"
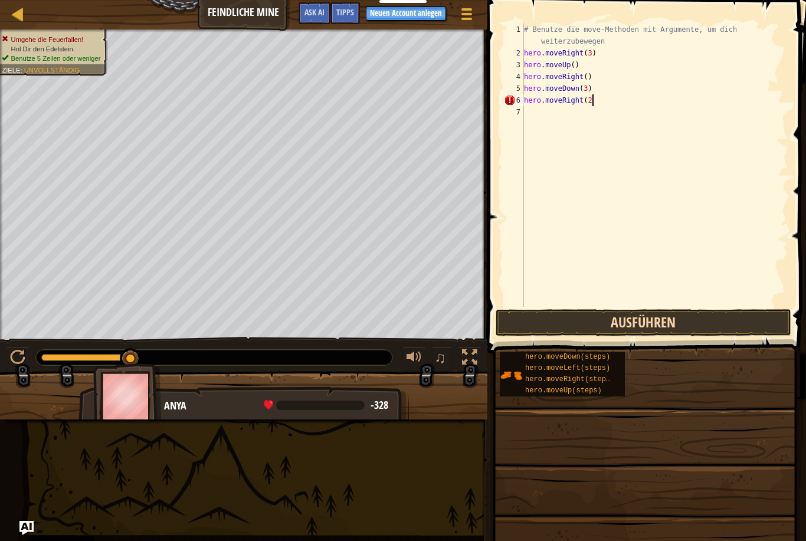
type textarea "hero.moveRight(2)"
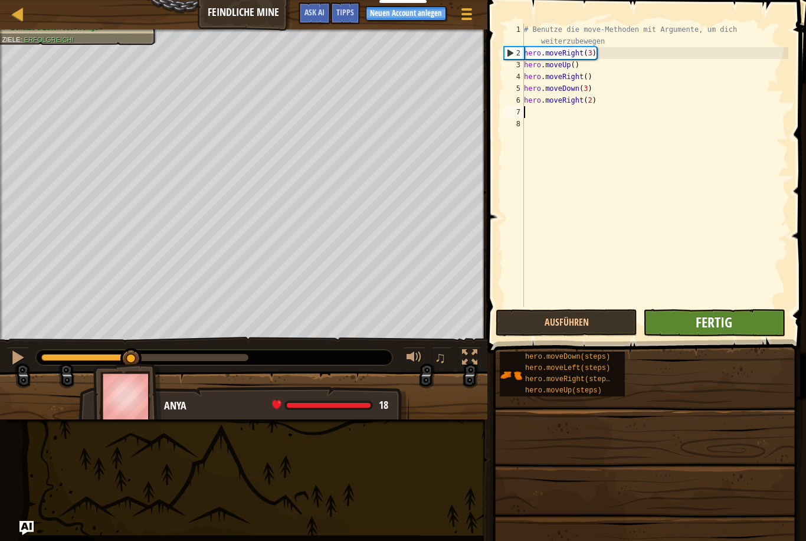
click at [400, 321] on span "Fertig" at bounding box center [714, 322] width 37 height 19
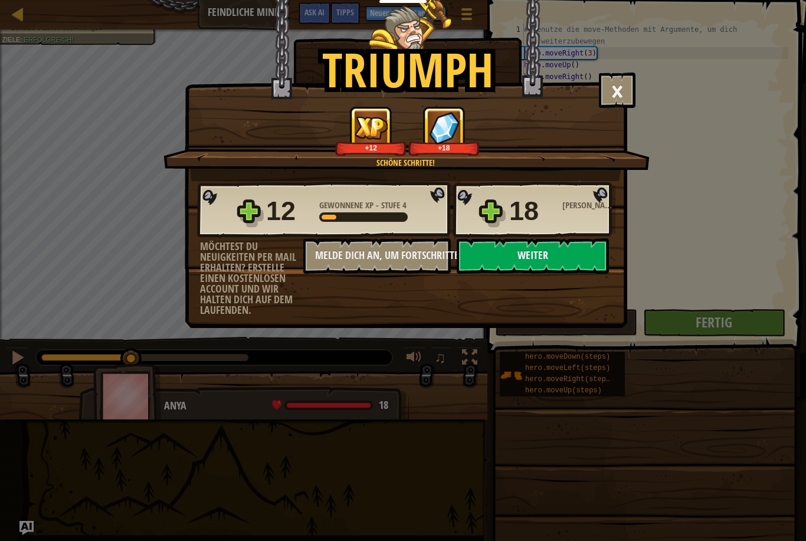
click at [400, 250] on button "Weiter" at bounding box center [533, 255] width 152 height 35
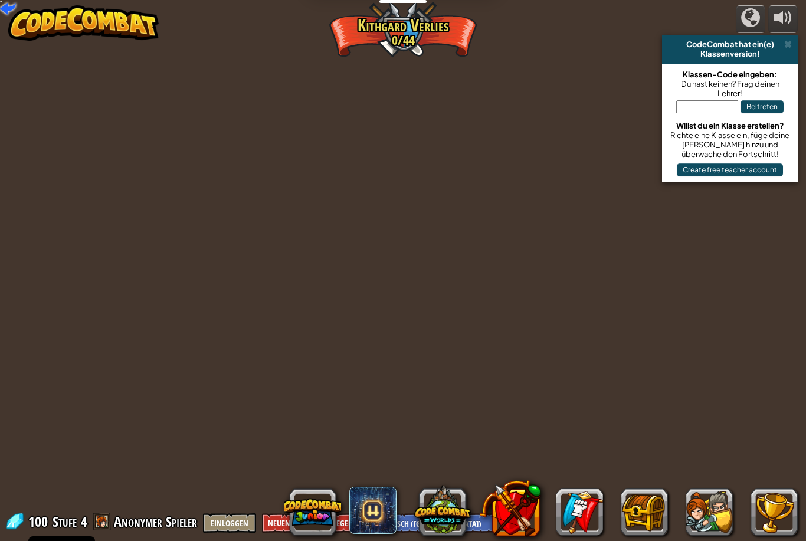
select select "de-DE"
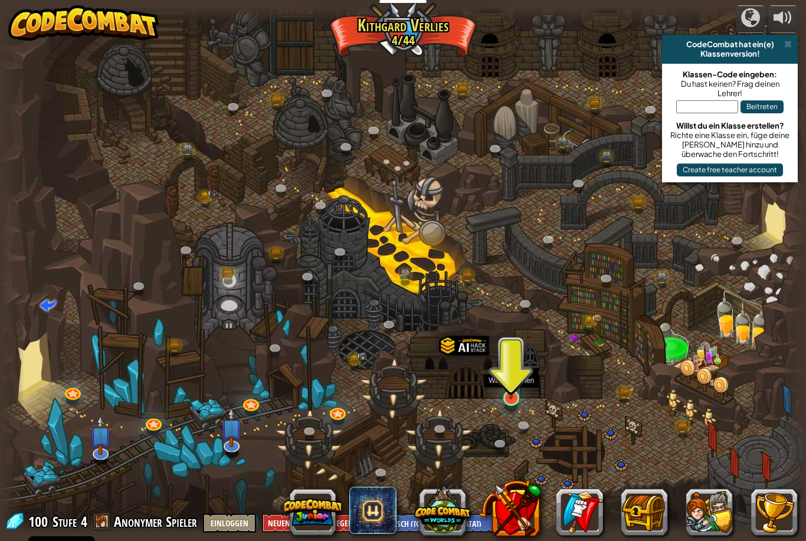
click at [400, 396] on img at bounding box center [510, 375] width 21 height 49
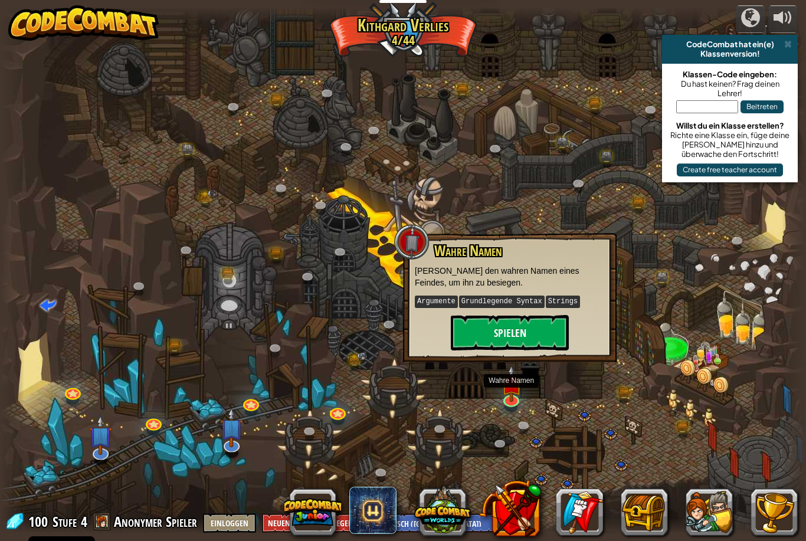
click at [400, 329] on button "Spielen" at bounding box center [510, 332] width 118 height 35
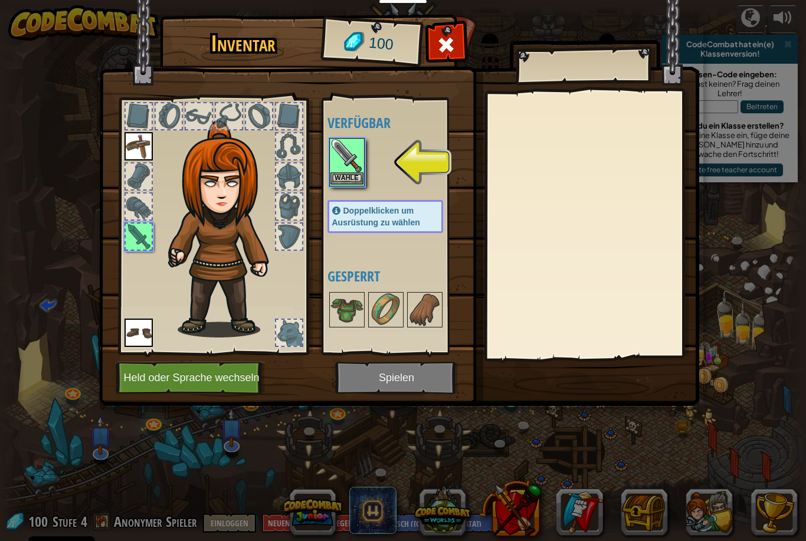
click at [355, 175] on button "Wähle" at bounding box center [346, 178] width 33 height 12
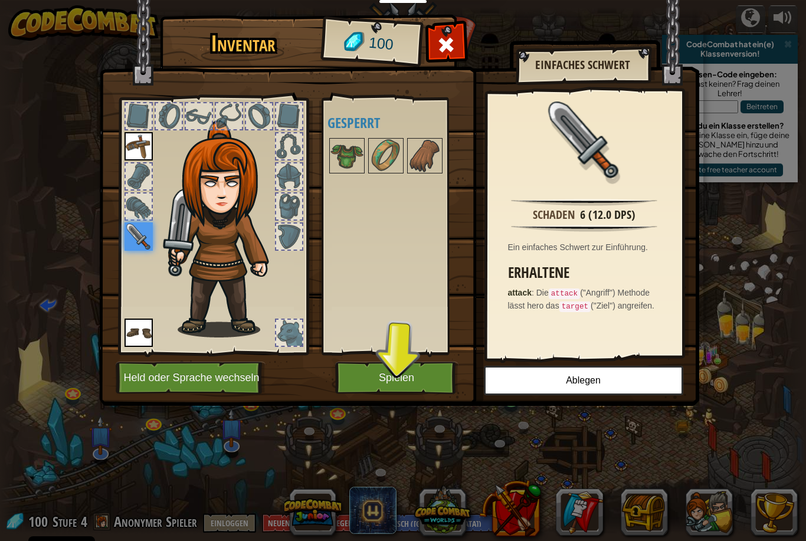
click at [400, 381] on button "Spielen" at bounding box center [396, 378] width 123 height 32
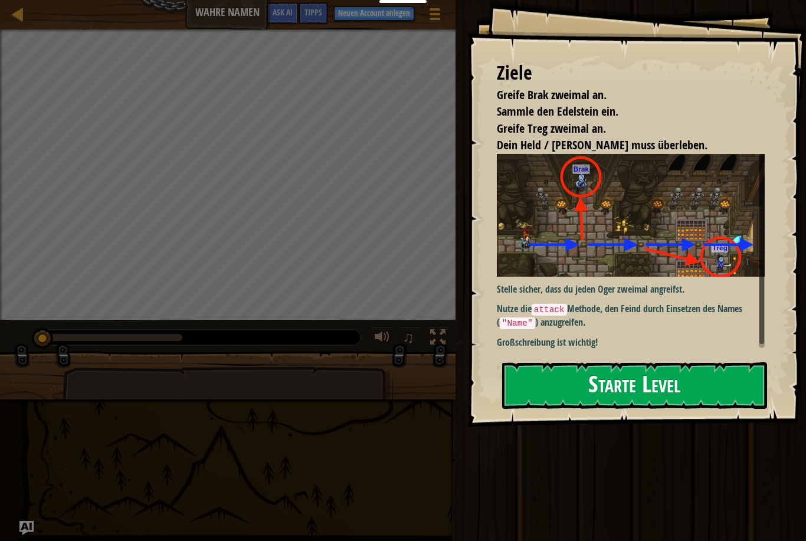
click at [400, 385] on button "Starte Level" at bounding box center [634, 385] width 265 height 47
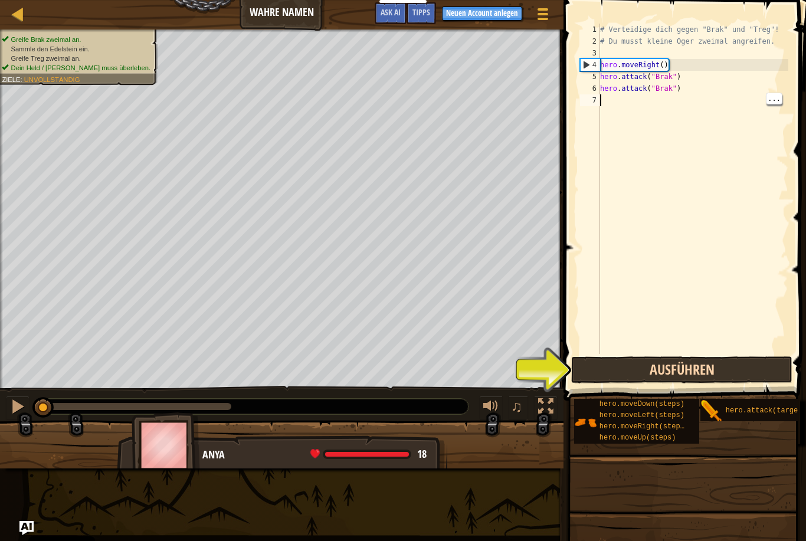
click at [400, 376] on button "Ausführen" at bounding box center [681, 369] width 221 height 27
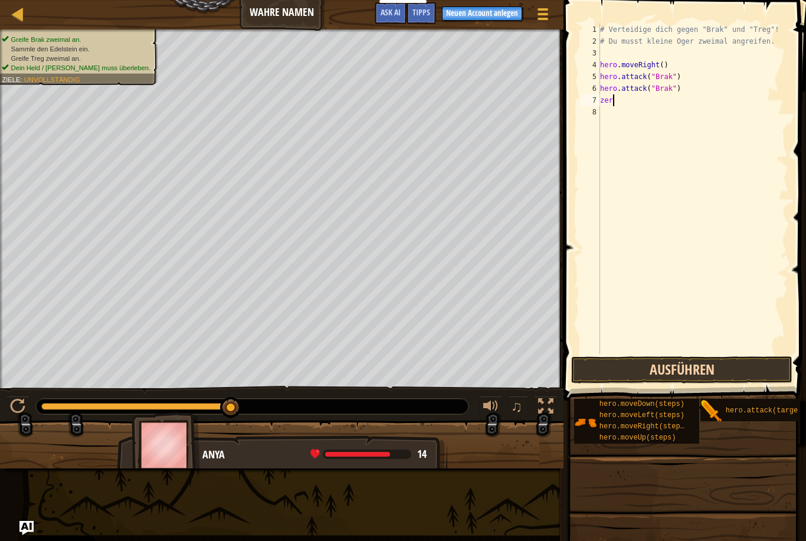
scroll to position [6, 0]
type textarea "z"
type textarea "her"
type textarea "hero.attack("Brak")"
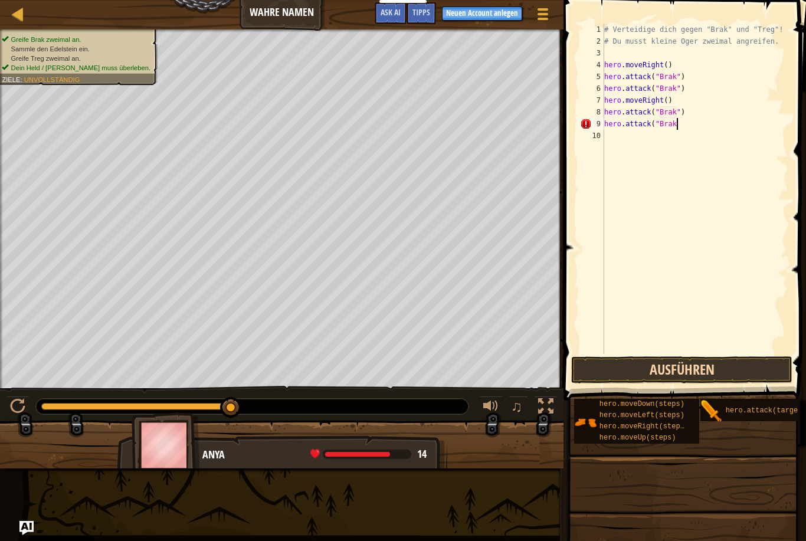
scroll to position [6, 6]
type textarea "hero.attack("Brak")"
click at [400, 374] on button "Ausführen" at bounding box center [681, 369] width 221 height 27
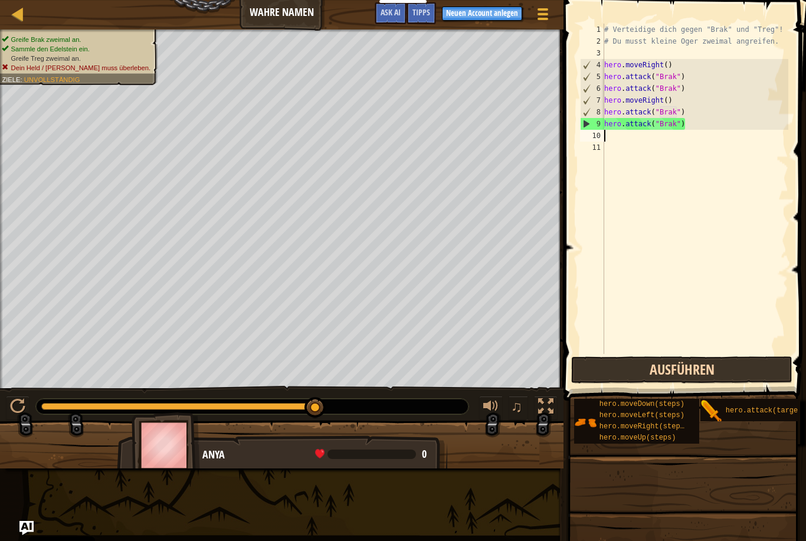
type textarea "h"
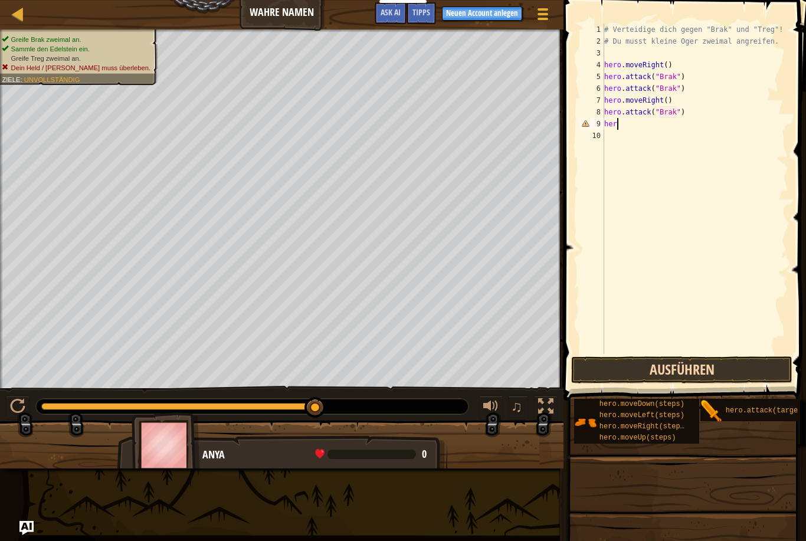
type textarea "h"
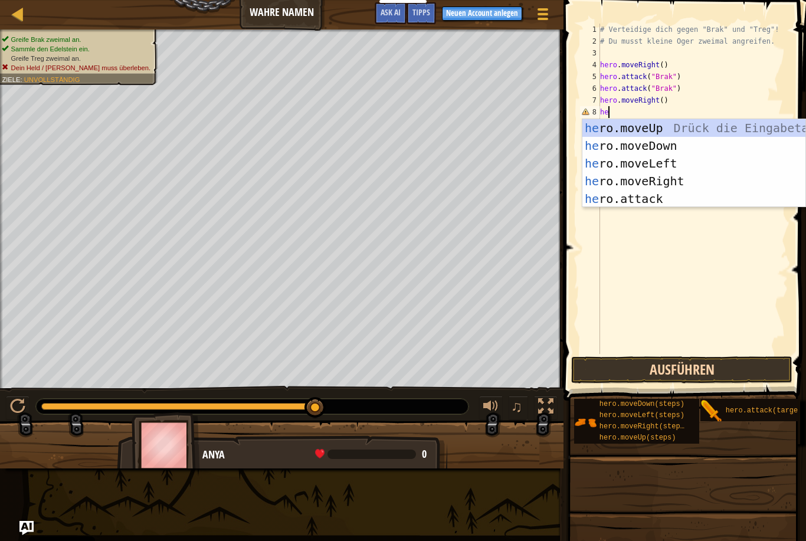
type textarea "h"
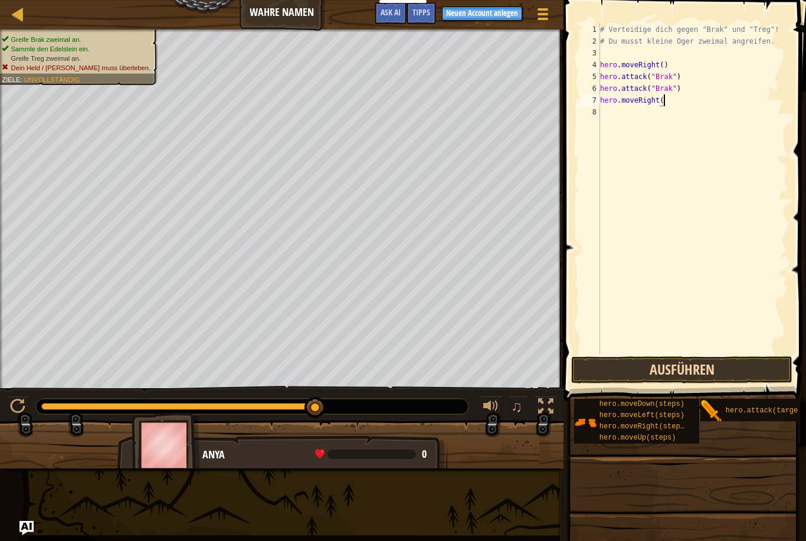
scroll to position [6, 5]
type textarea "hero.moveRight(2)"
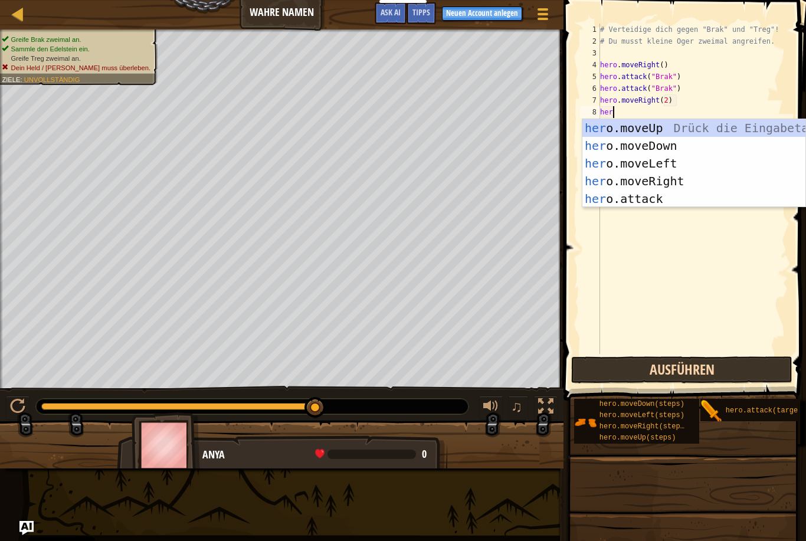
scroll to position [6, 0]
type textarea "h"
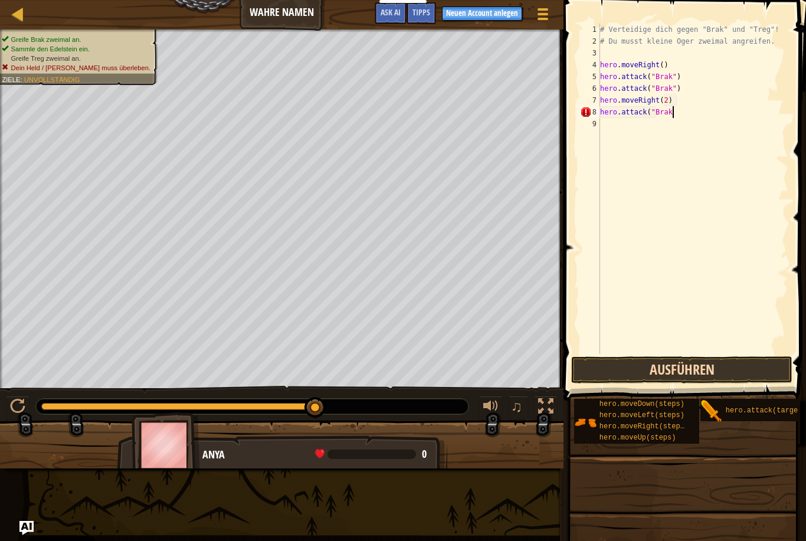
scroll to position [6, 6]
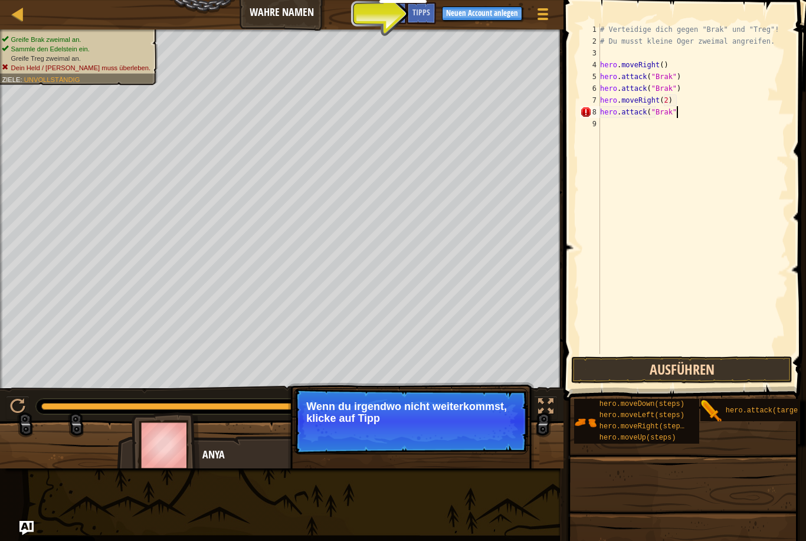
type textarea "hero.attack("Brak")"
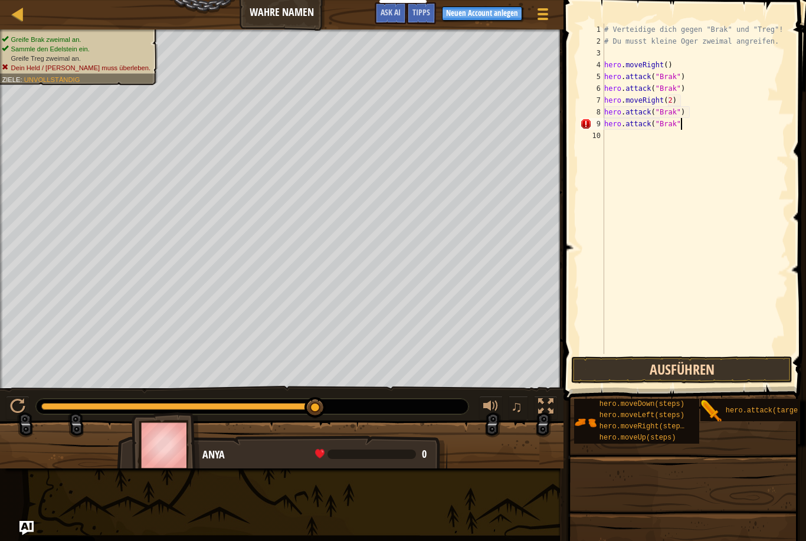
type textarea "hero.attack("Brak")"
click at [400, 378] on button "Ausführen" at bounding box center [681, 369] width 221 height 27
type textarea "hero.attack("Brak")"
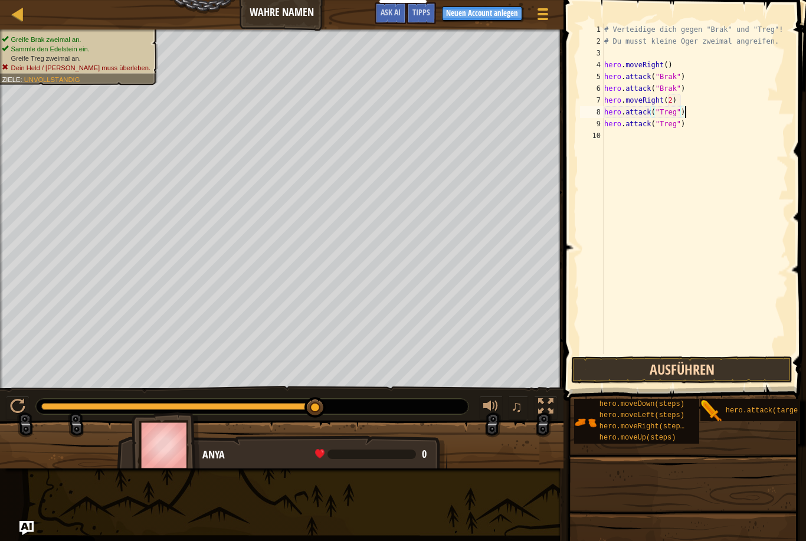
type textarea "hero.attack("Treg")"
click at [400, 382] on button "Ausführen" at bounding box center [681, 369] width 221 height 27
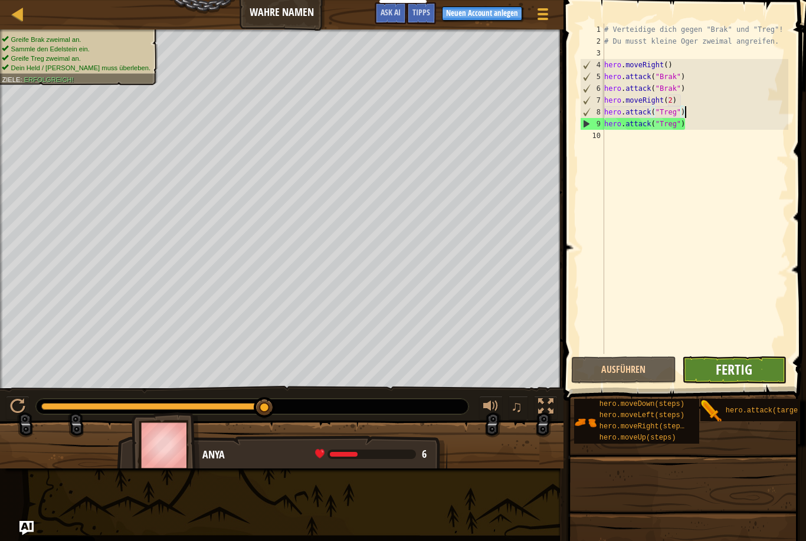
click at [400, 364] on span "Fertig" at bounding box center [734, 369] width 37 height 19
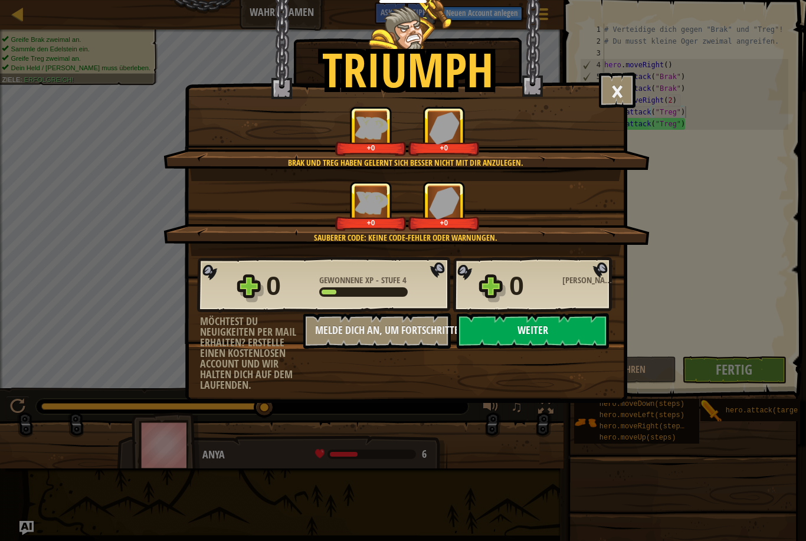
click at [400, 316] on button "Weiter" at bounding box center [533, 330] width 152 height 35
select select "de-DE"
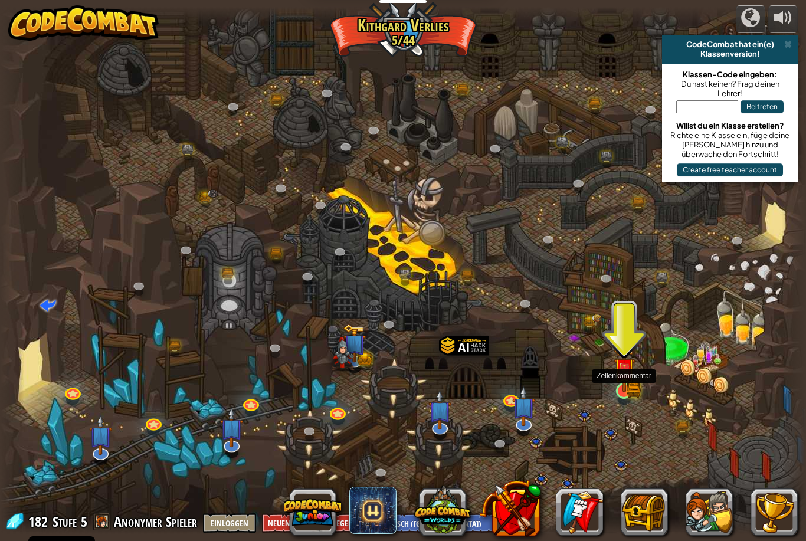
click at [400, 381] on img at bounding box center [624, 368] width 21 height 47
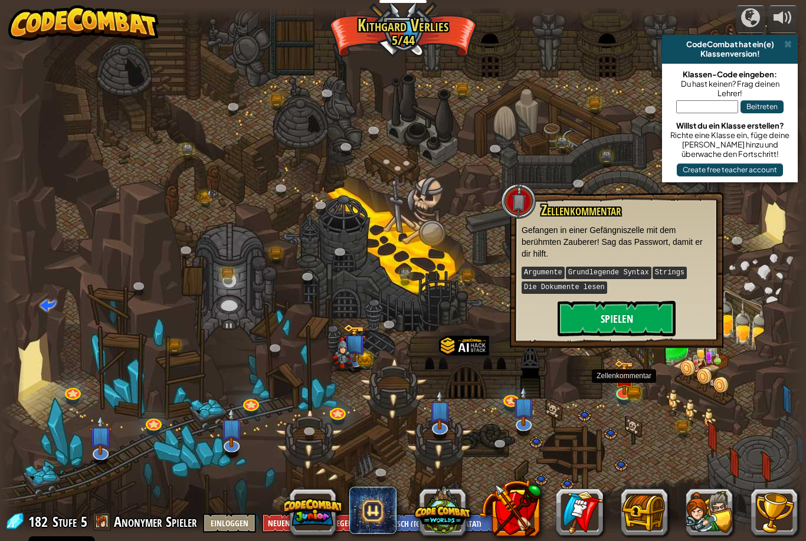
click at [400, 320] on button "Spielen" at bounding box center [617, 318] width 118 height 35
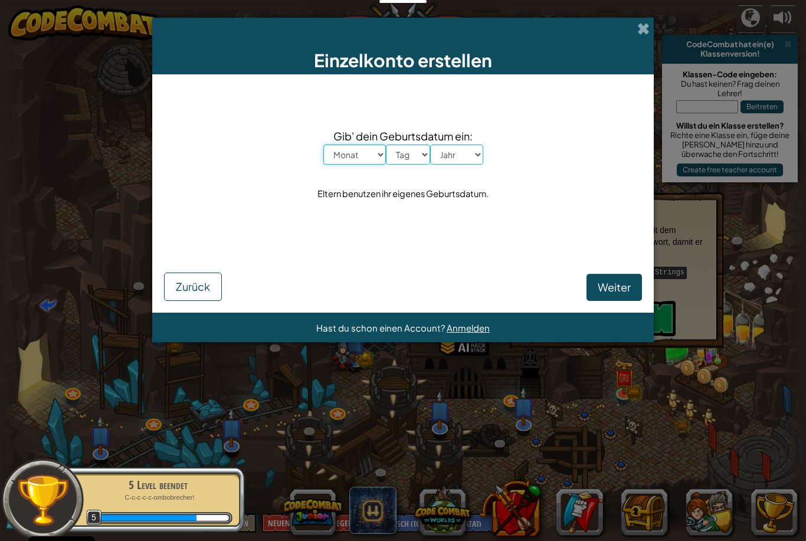
click at [362, 151] on select "Monat Januar Februar [PERSON_NAME] April Mai Juni July August September Oktober…" at bounding box center [354, 155] width 63 height 20
select select "6"
click at [393, 146] on select "Tag 1 2 3 4 5 6 7 8 9 10 11 12 13 14 15 16 17 18 19 20 21 22 23 24 25 26 27 28 …" at bounding box center [408, 155] width 44 height 20
click at [400, 154] on select "Tag 1 2 3 4 5 6 7 8 9 10 11 12 13 14 15 16 17 18 19 20 21 22 23 24 25 26 27 28 …" at bounding box center [408, 155] width 44 height 20
select select "24"
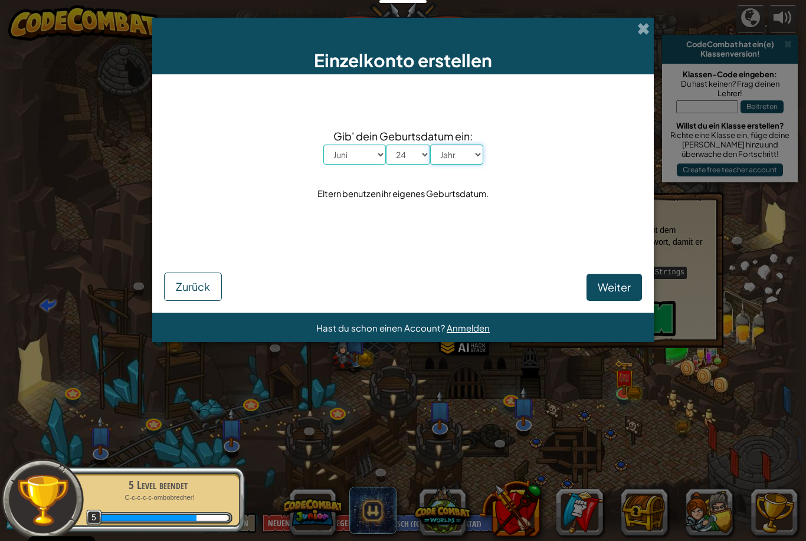
click at [400, 165] on select "Jahr 2025 2024 2023 2022 2021 2020 2019 2018 2017 2016 2015 2014 2013 2012 2011…" at bounding box center [456, 155] width 53 height 20
select select "2002"
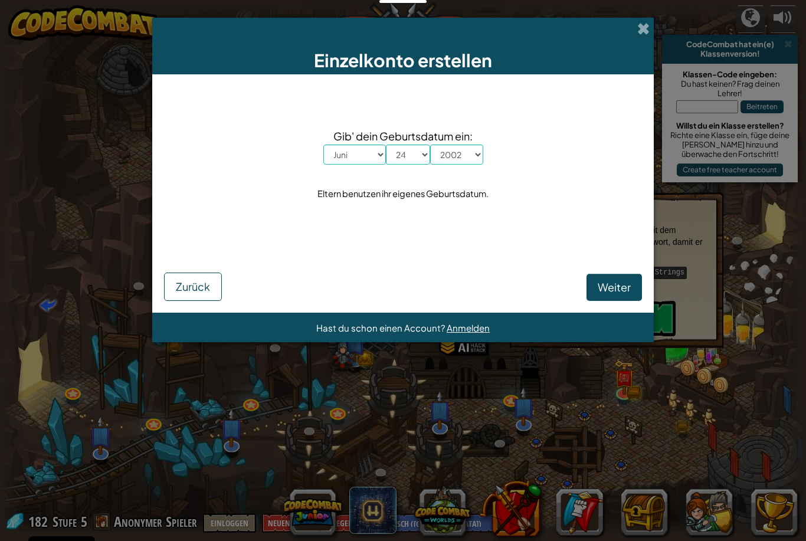
click at [400, 287] on span "Weiter" at bounding box center [614, 287] width 33 height 14
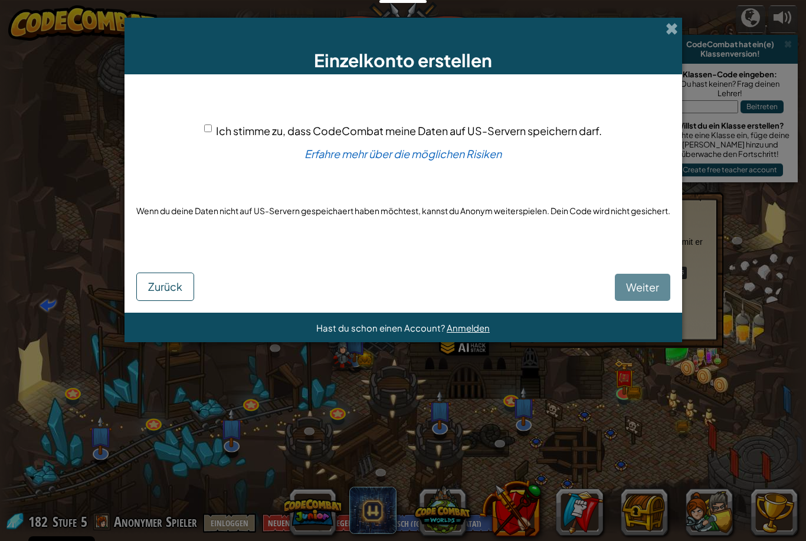
click at [219, 125] on span "Ich stimme zu, dass CodeCombat meine Daten auf US-Servern speichern darf." at bounding box center [409, 131] width 386 height 14
click at [212, 125] on input "Ich stimme zu, dass CodeCombat meine Daten auf US-Servern speichern darf." at bounding box center [208, 129] width 8 height 8
checkbox input "true"
click at [400, 272] on div "[PERSON_NAME]" at bounding box center [403, 277] width 534 height 47
click at [400, 286] on span "Weiter" at bounding box center [642, 287] width 33 height 14
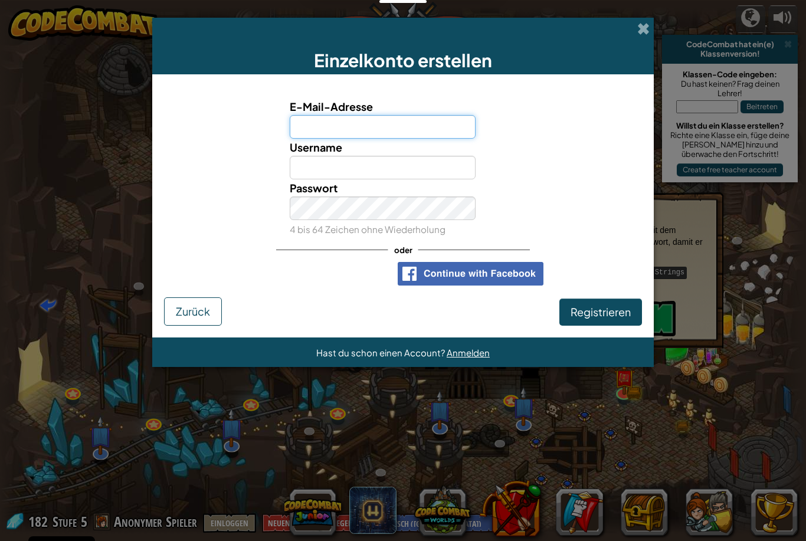
click at [400, 129] on input "E-Mail-Adresse" at bounding box center [383, 127] width 186 height 24
type input "[EMAIL_ADDRESS][DOMAIN_NAME]"
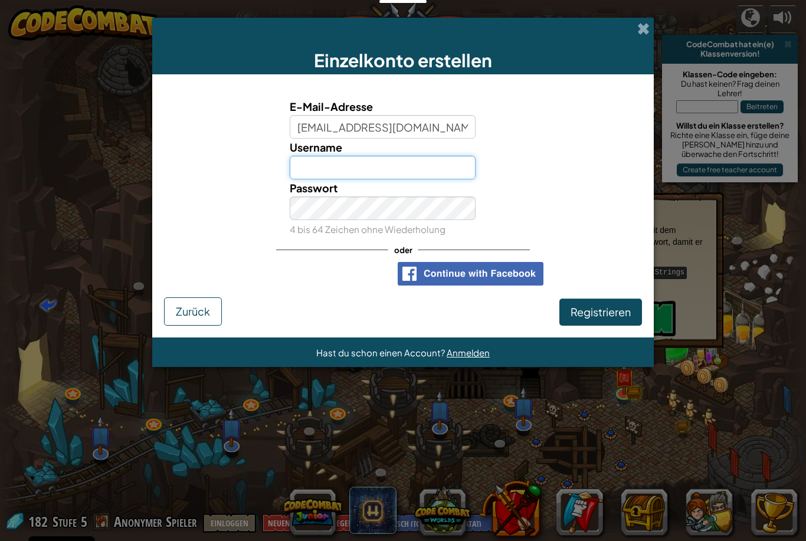
click at [400, 165] on input "Username" at bounding box center [383, 168] width 186 height 24
type input "H"
type input "Z"
